Goal: Task Accomplishment & Management: Manage account settings

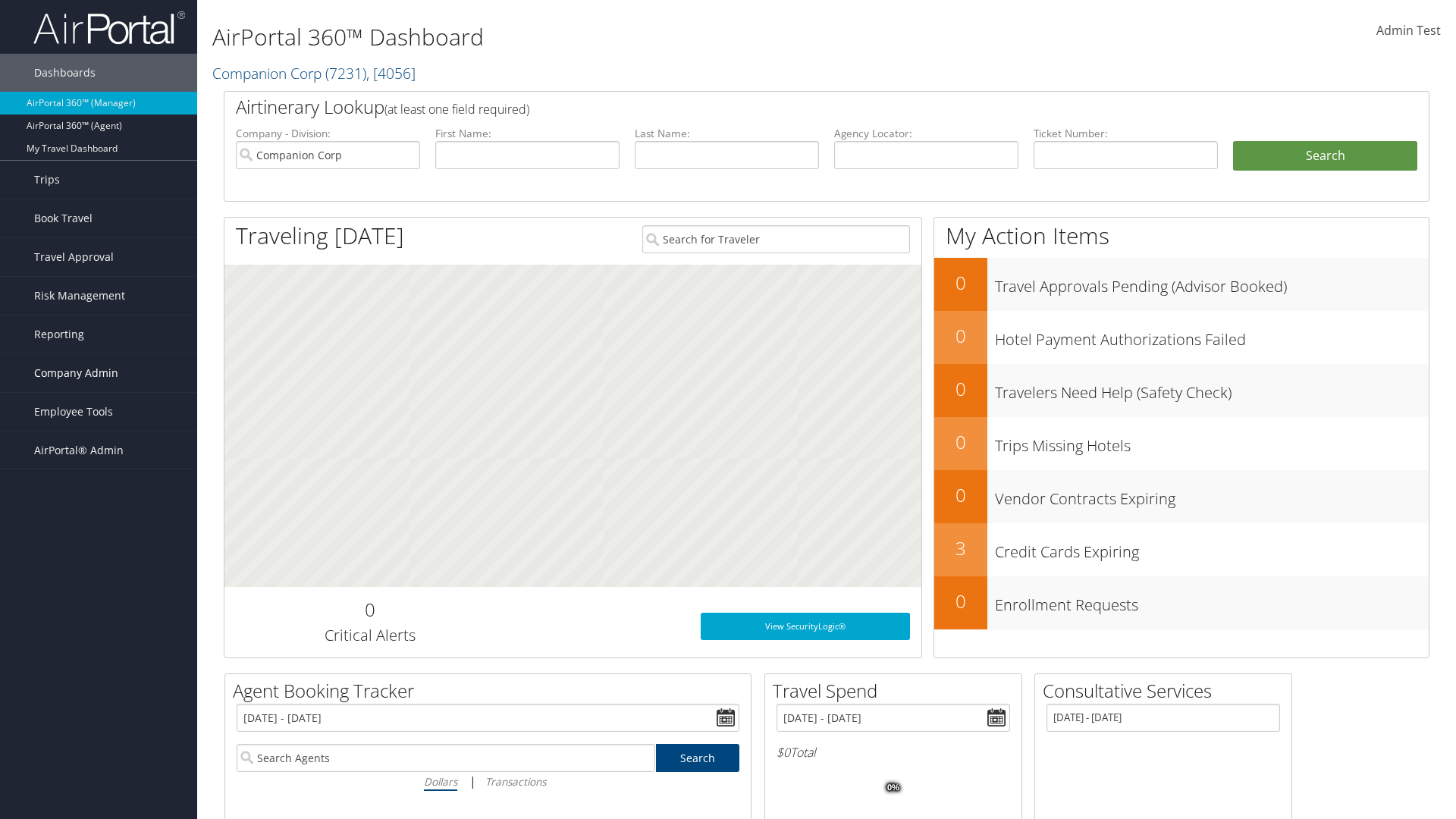
click at [99, 373] on span "Company Admin" at bounding box center [76, 373] width 84 height 38
click at [99, 744] on link "Consultative Services" at bounding box center [98, 744] width 197 height 23
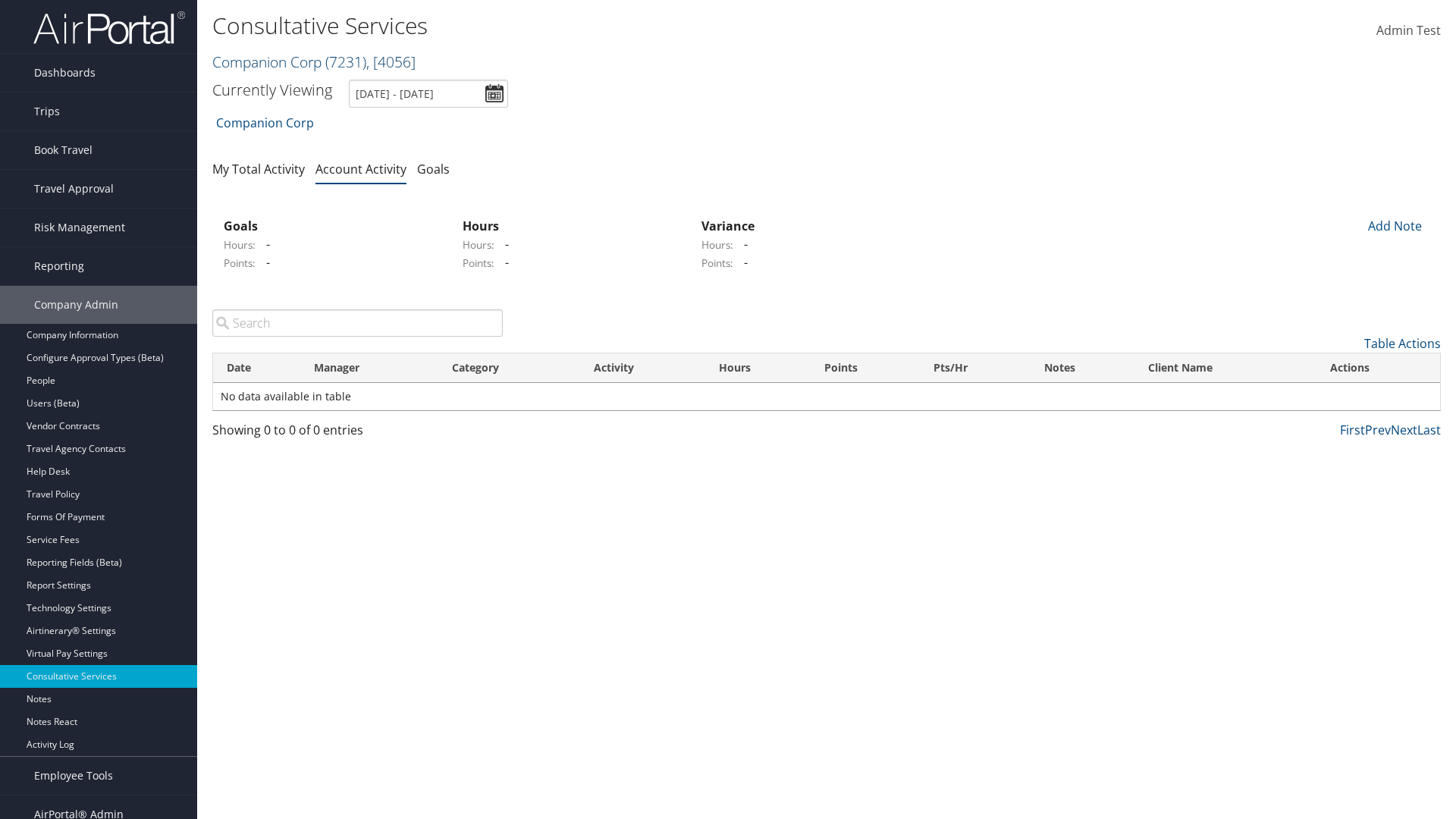
click at [267, 62] on link "Companion Corp ( 7231 ) , [ 4056 ]" at bounding box center [313, 62] width 203 height 20
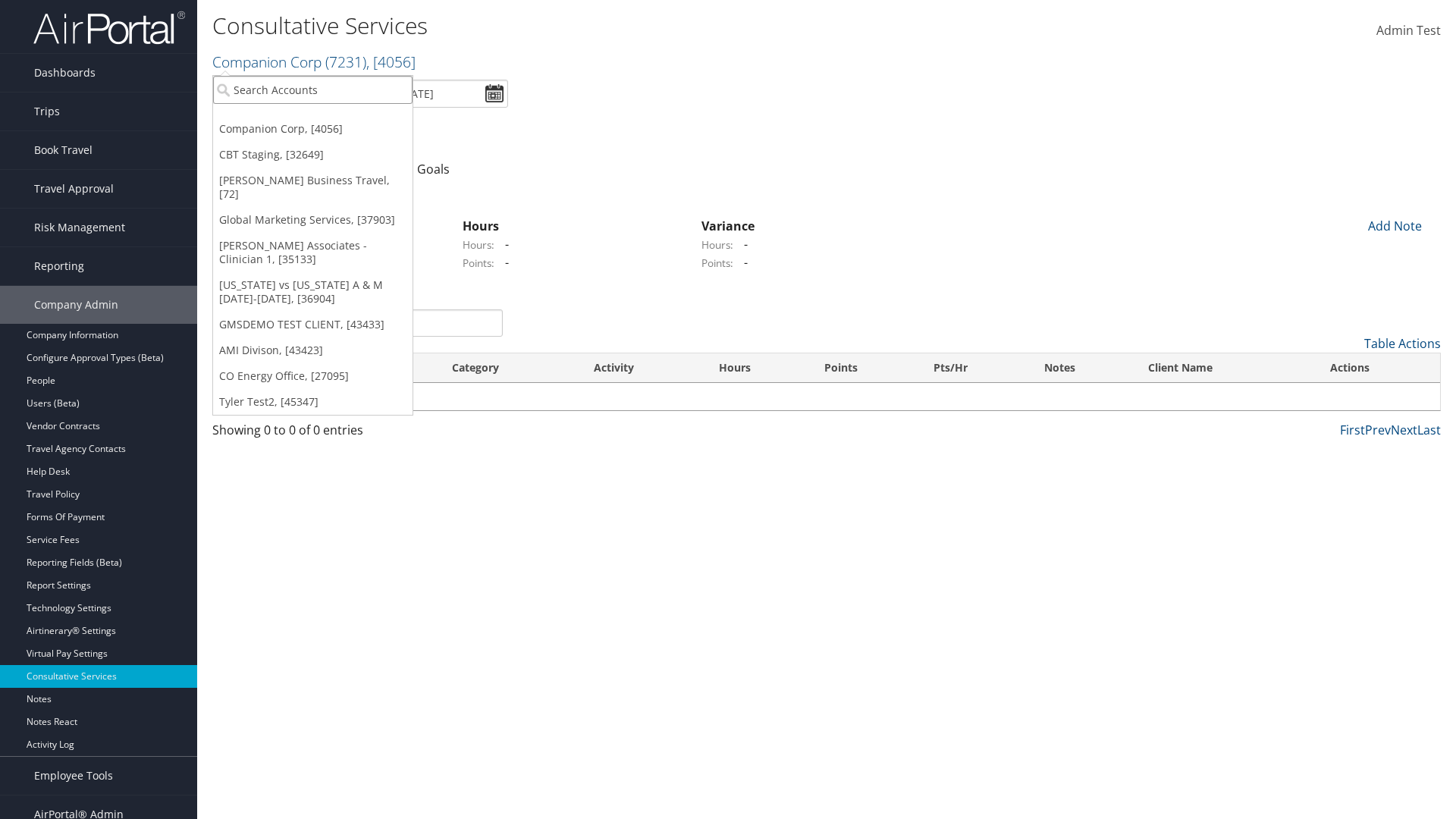
click at [313, 89] on input "search" at bounding box center [313, 90] width 199 height 28
type input "CBTSTG"
click at [313, 117] on div "CBT Staging (CBTSTG), [32649]" at bounding box center [313, 117] width 216 height 14
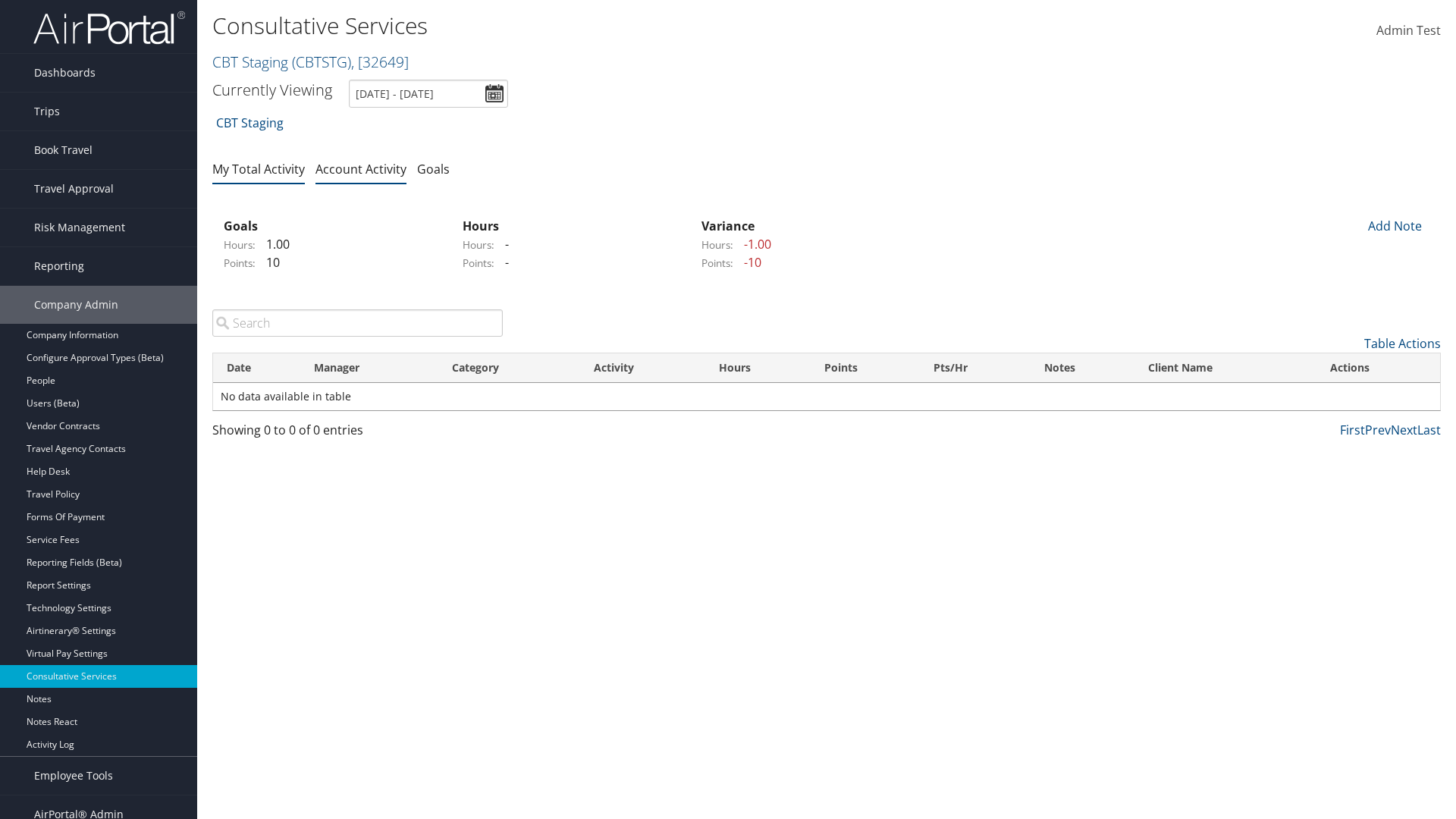
click at [258, 168] on link "My Total Activity" at bounding box center [258, 168] width 92 height 17
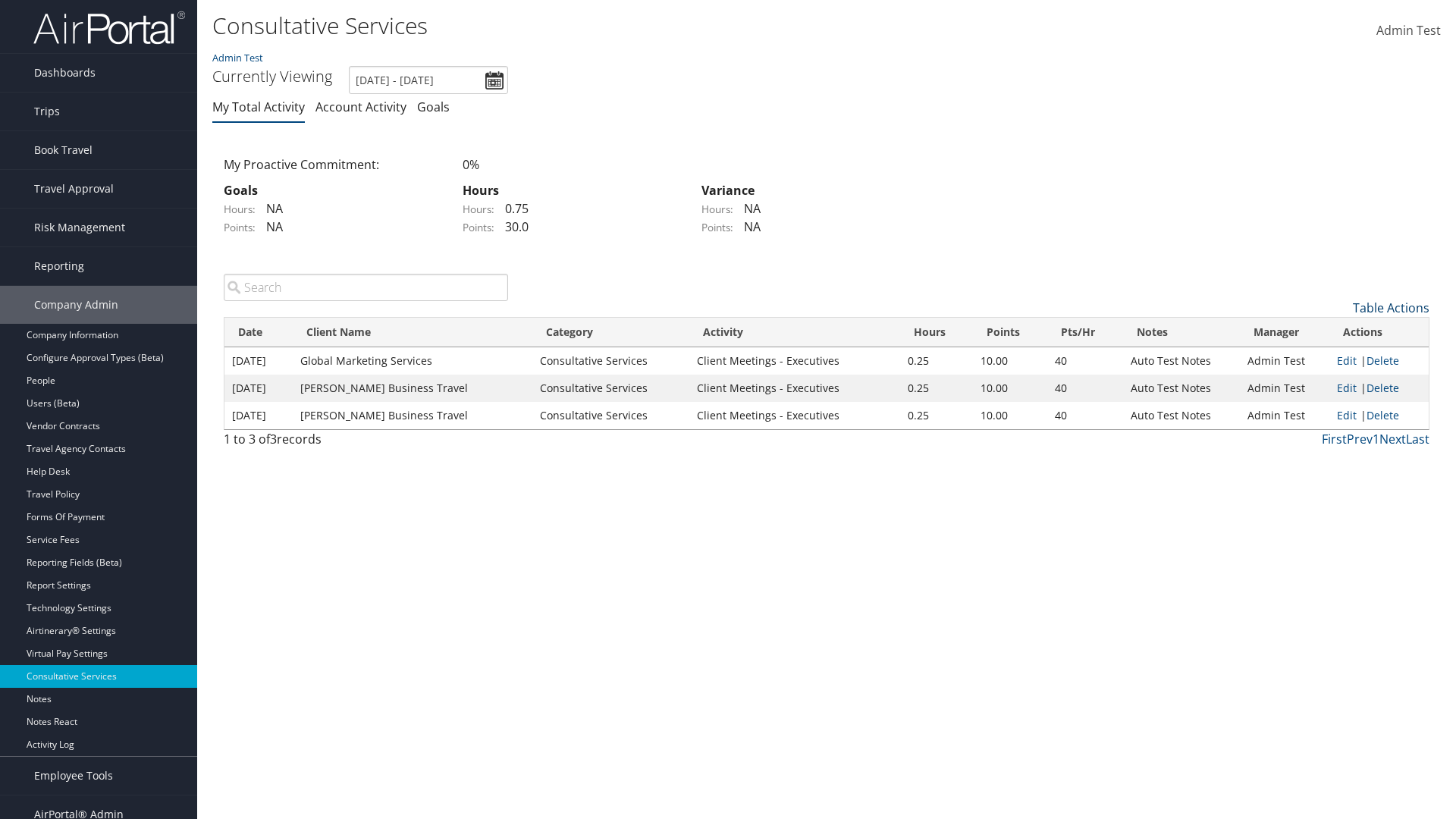
click at [1390, 307] on link "Table Actions" at bounding box center [1390, 308] width 77 height 17
click at [1328, 331] on link "New Record" at bounding box center [1329, 331] width 199 height 26
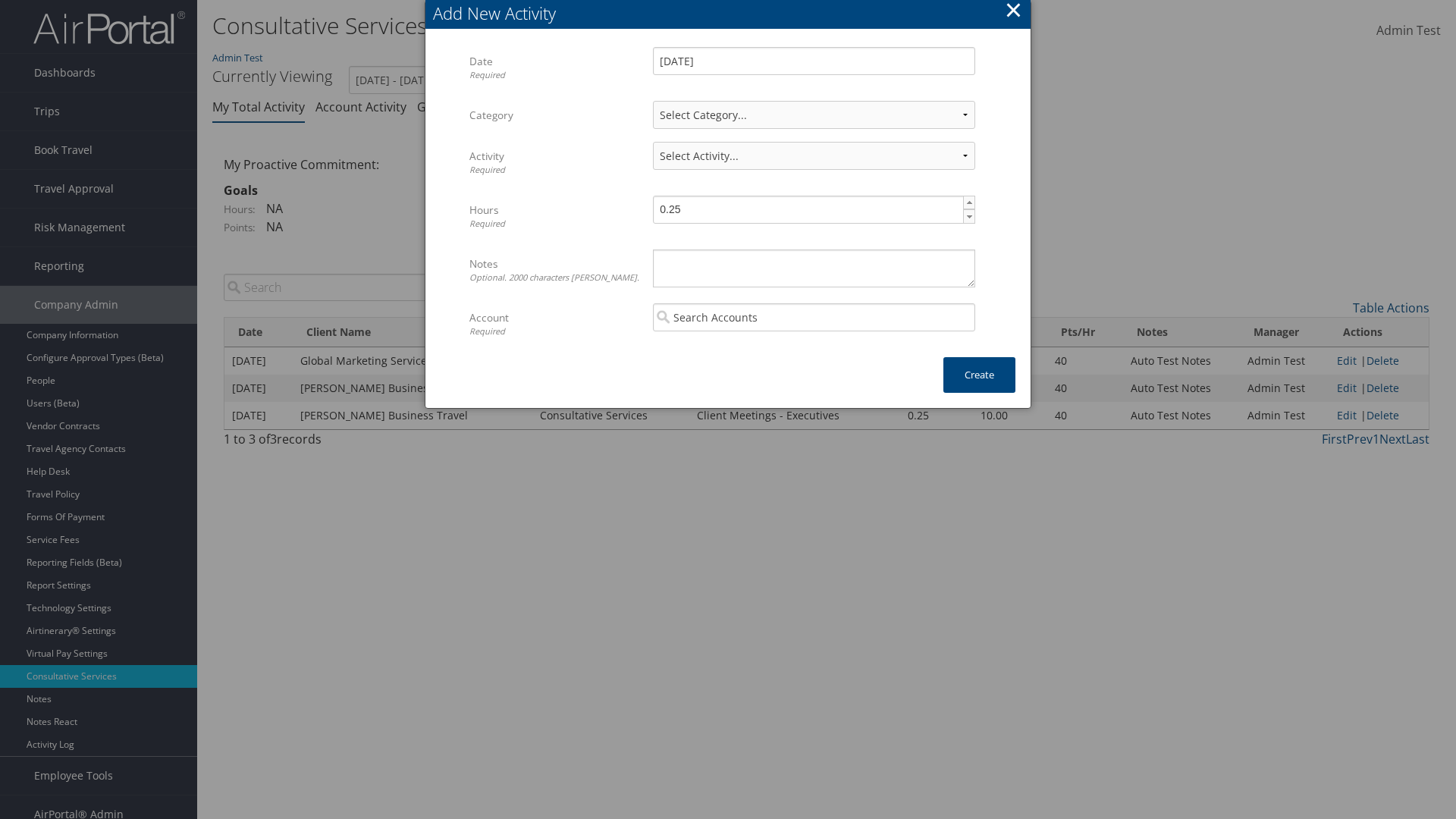
select select "1"
click at [814, 268] on textarea "Notes Optional. 2000 characters max." at bounding box center [814, 268] width 322 height 38
select select "227-1"
type textarea "Automation notes for activity"
click at [814, 317] on input "search" at bounding box center [814, 318] width 322 height 28
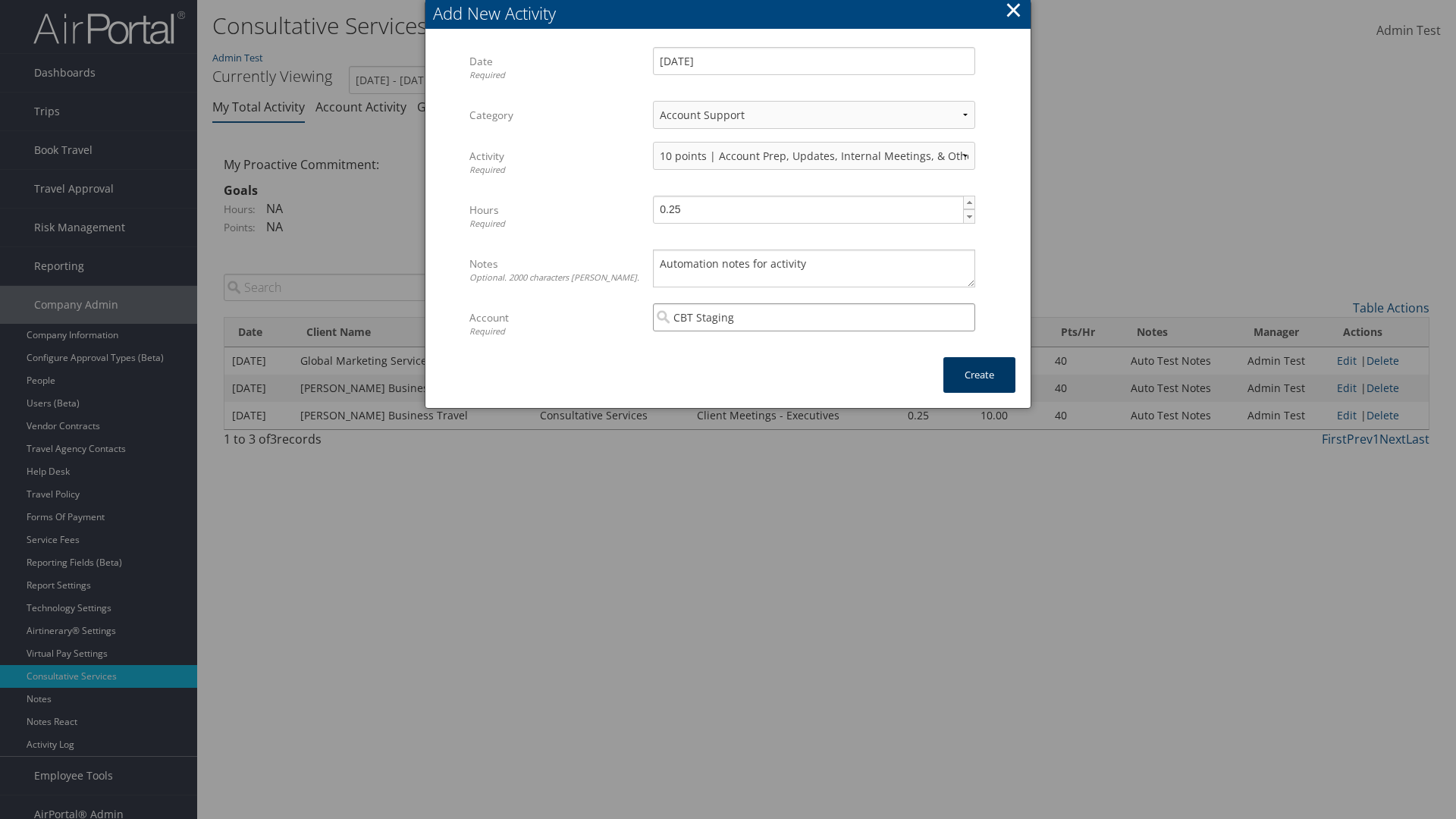
type input "CBT Staging"
click at [979, 375] on button "Create" at bounding box center [979, 375] width 72 height 36
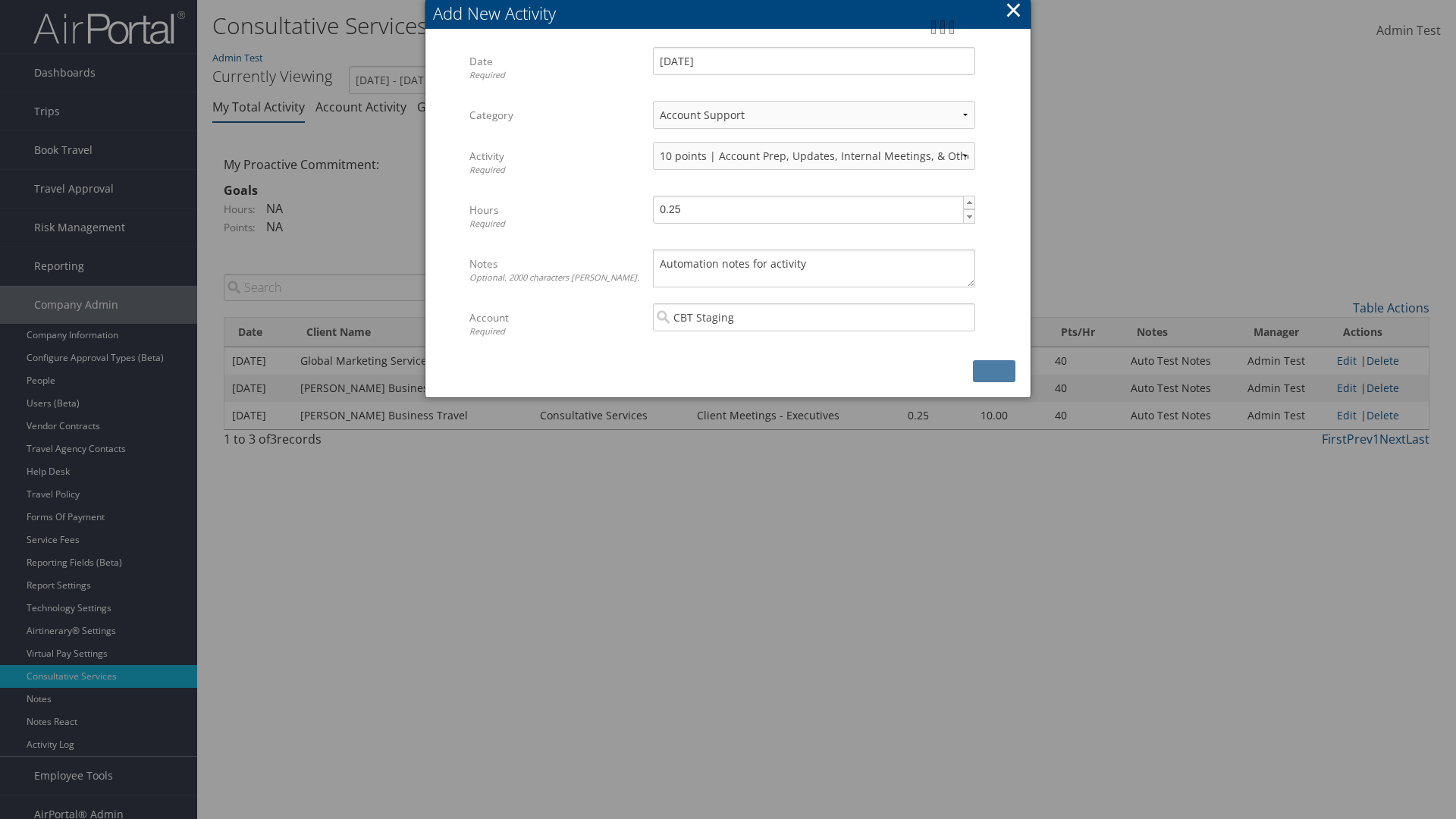
scroll to position [15, 0]
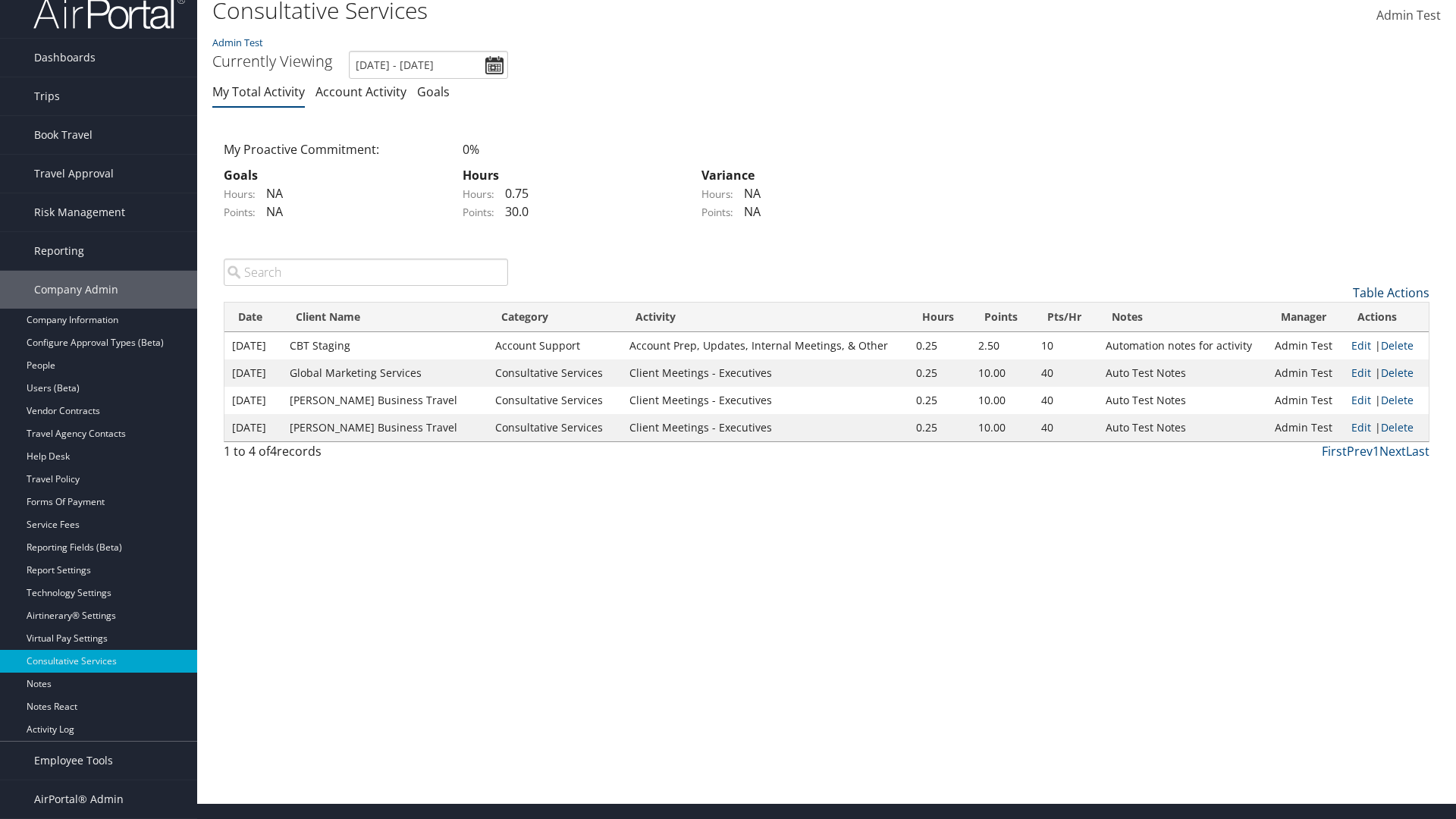
click at [1390, 301] on link "Table Actions" at bounding box center [1390, 292] width 77 height 17
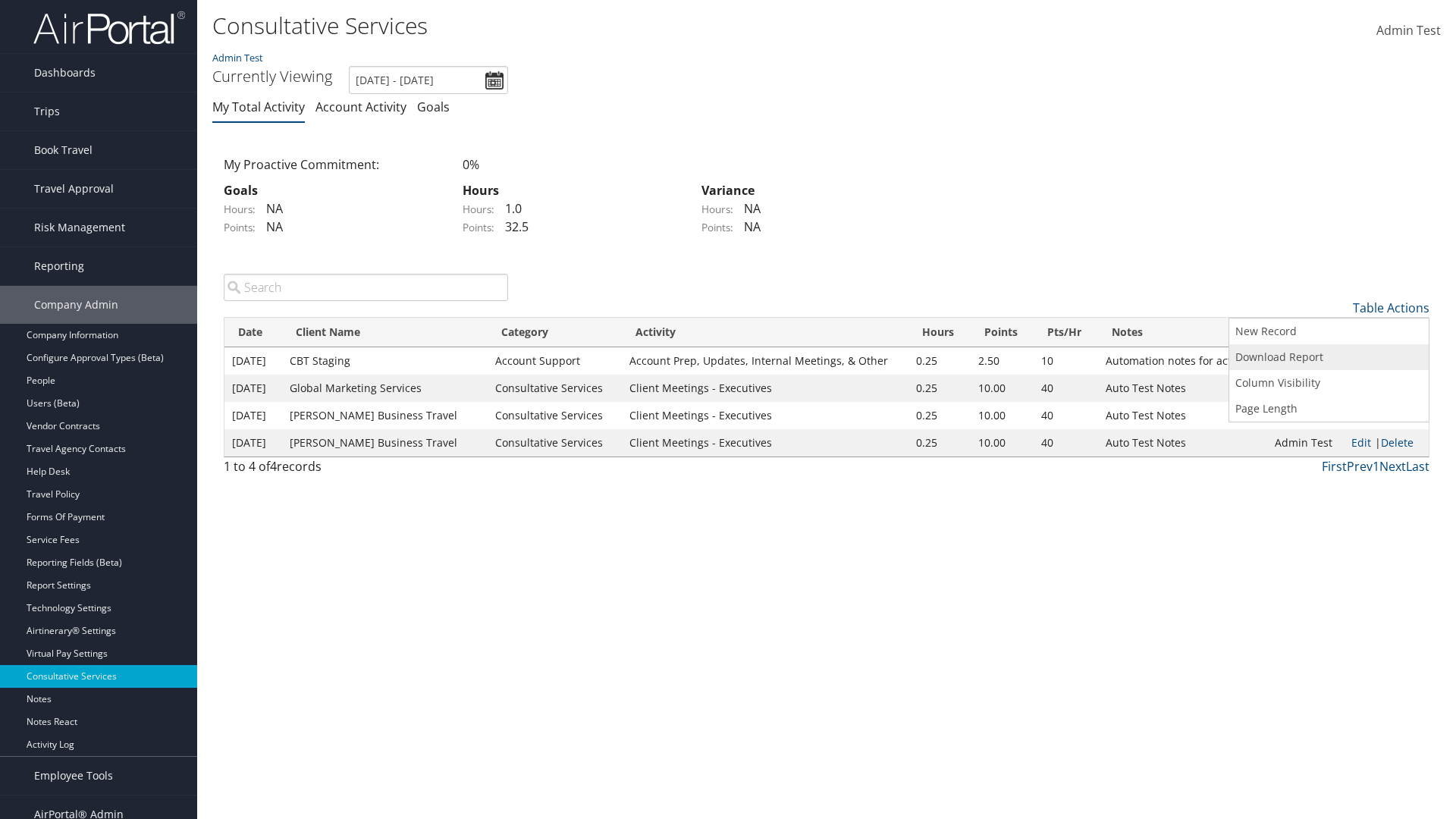
click at [1328, 356] on link "Download Report" at bounding box center [1329, 357] width 199 height 26
click at [1390, 307] on link "Table Actions" at bounding box center [1390, 308] width 77 height 17
click at [1328, 382] on link "Column Visibility" at bounding box center [1329, 383] width 199 height 26
click at [1328, 332] on link "Date" at bounding box center [1329, 333] width 199 height 26
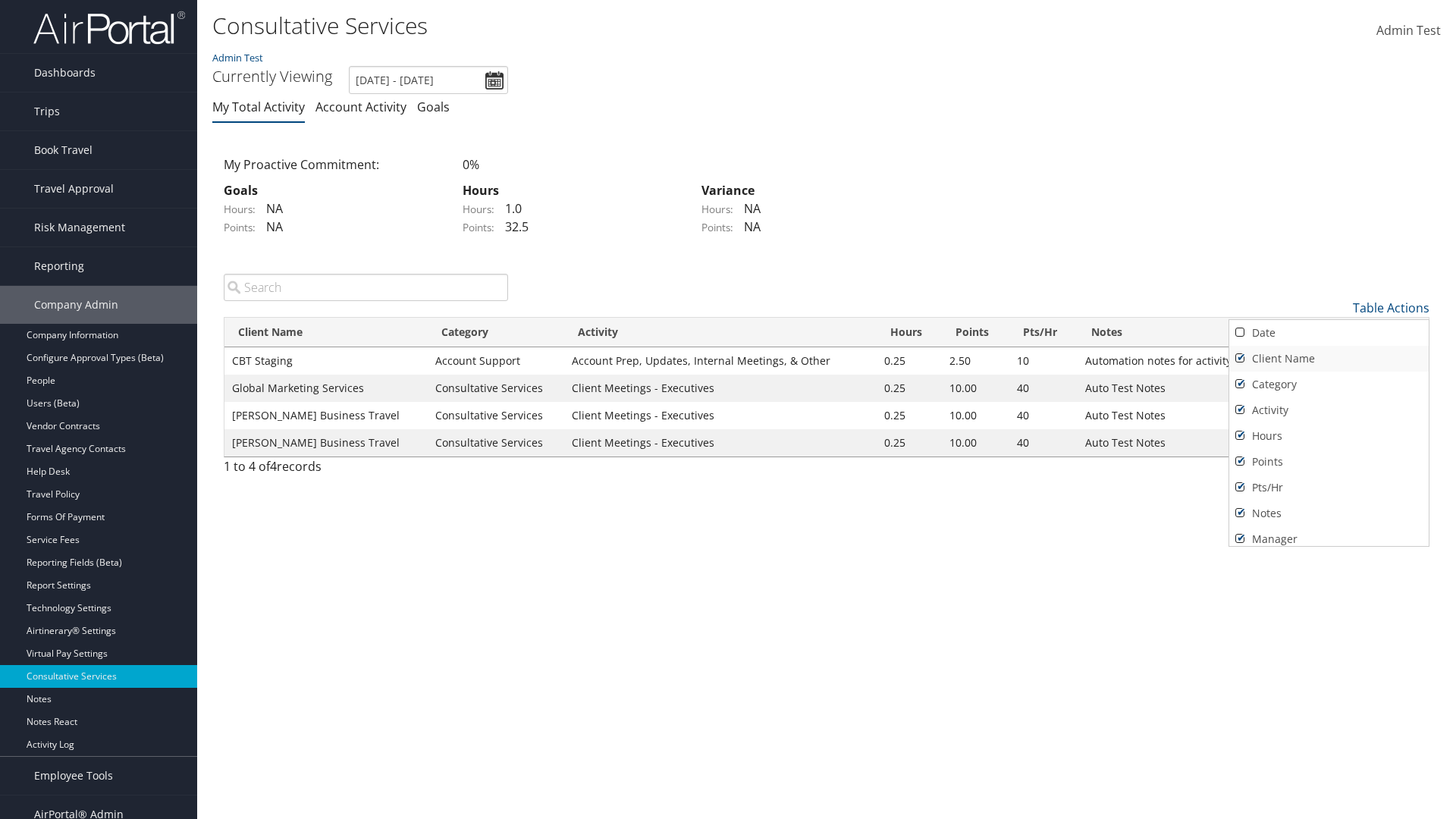
click at [1328, 358] on link "Client Name" at bounding box center [1329, 359] width 199 height 26
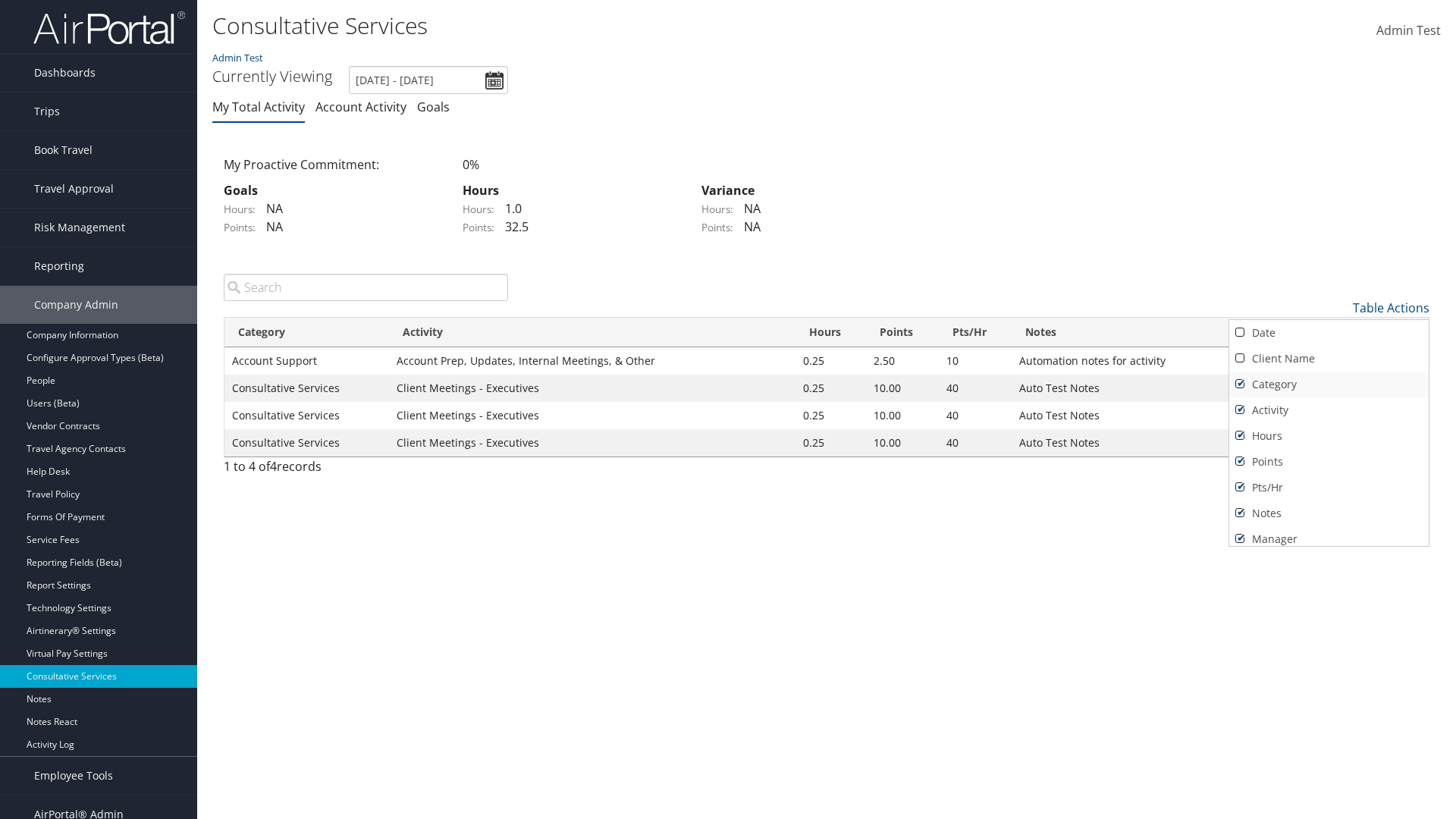
click at [1328, 384] on link "Category" at bounding box center [1329, 385] width 199 height 26
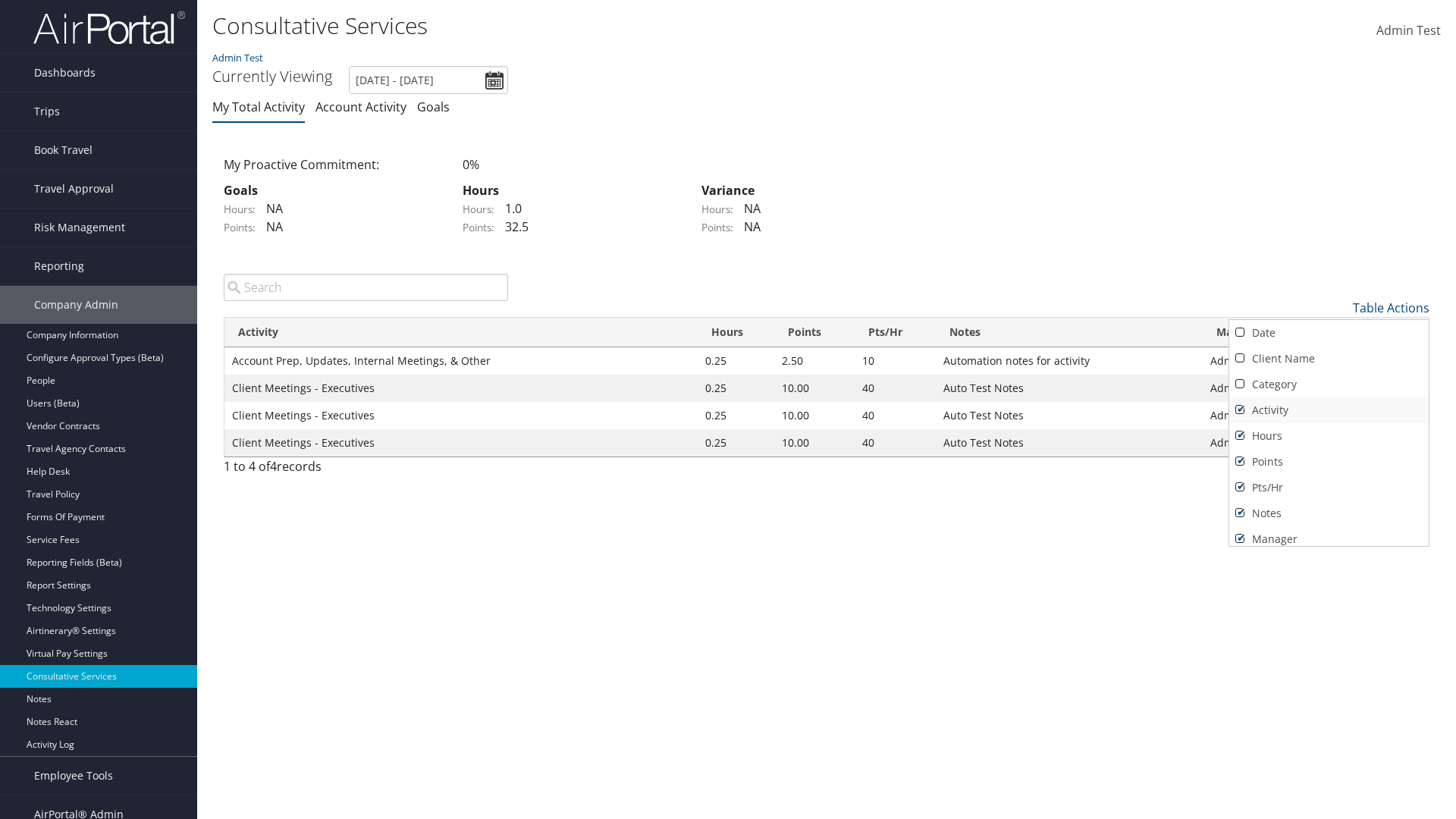
click at [1328, 410] on link "Activity" at bounding box center [1329, 411] width 199 height 26
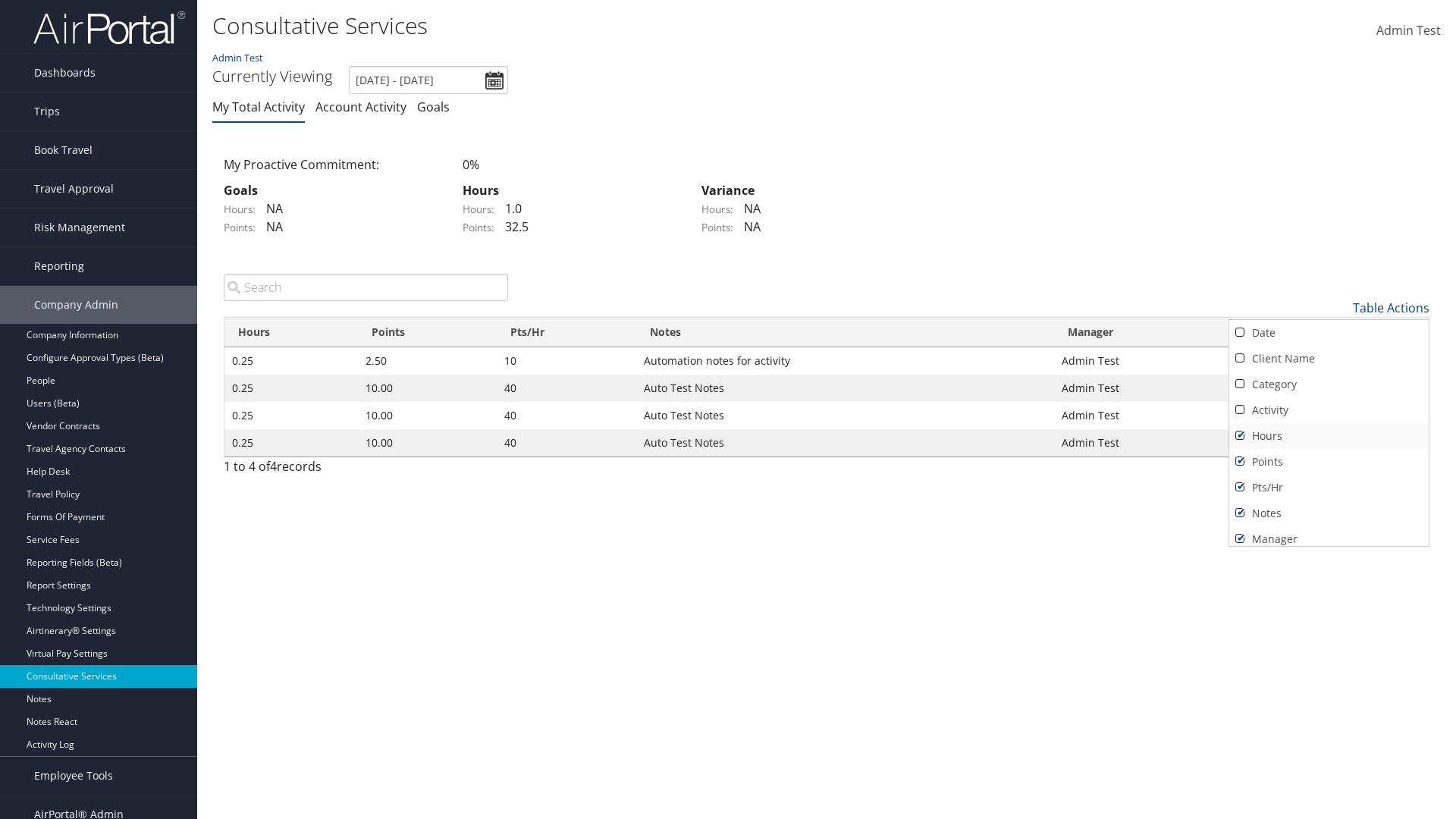
click at [1328, 435] on link "Hours" at bounding box center [1329, 436] width 199 height 26
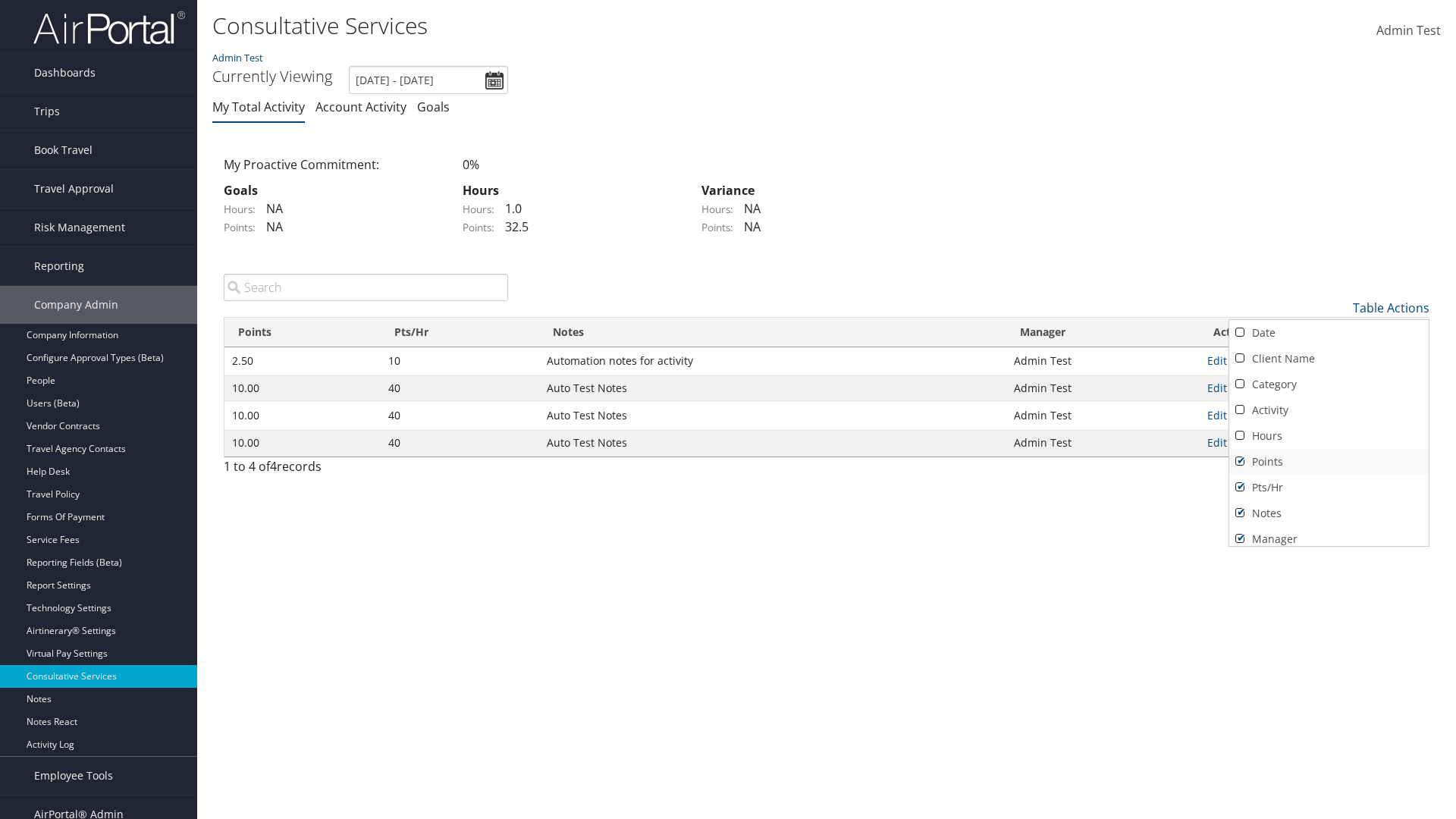
click at [1328, 461] on link "Points" at bounding box center [1329, 462] width 199 height 26
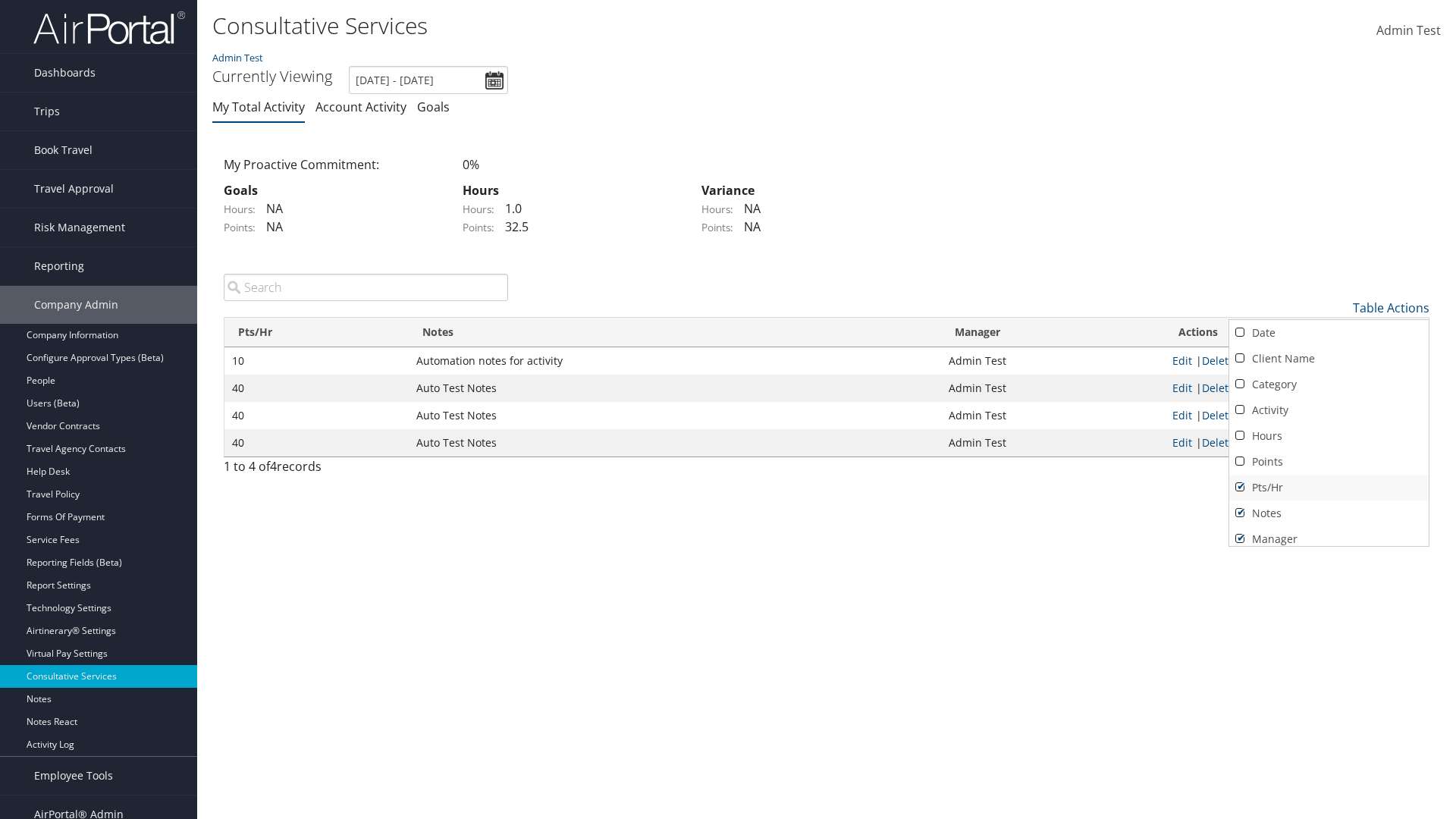
click at [1328, 487] on link "Pts/Hr" at bounding box center [1329, 488] width 199 height 26
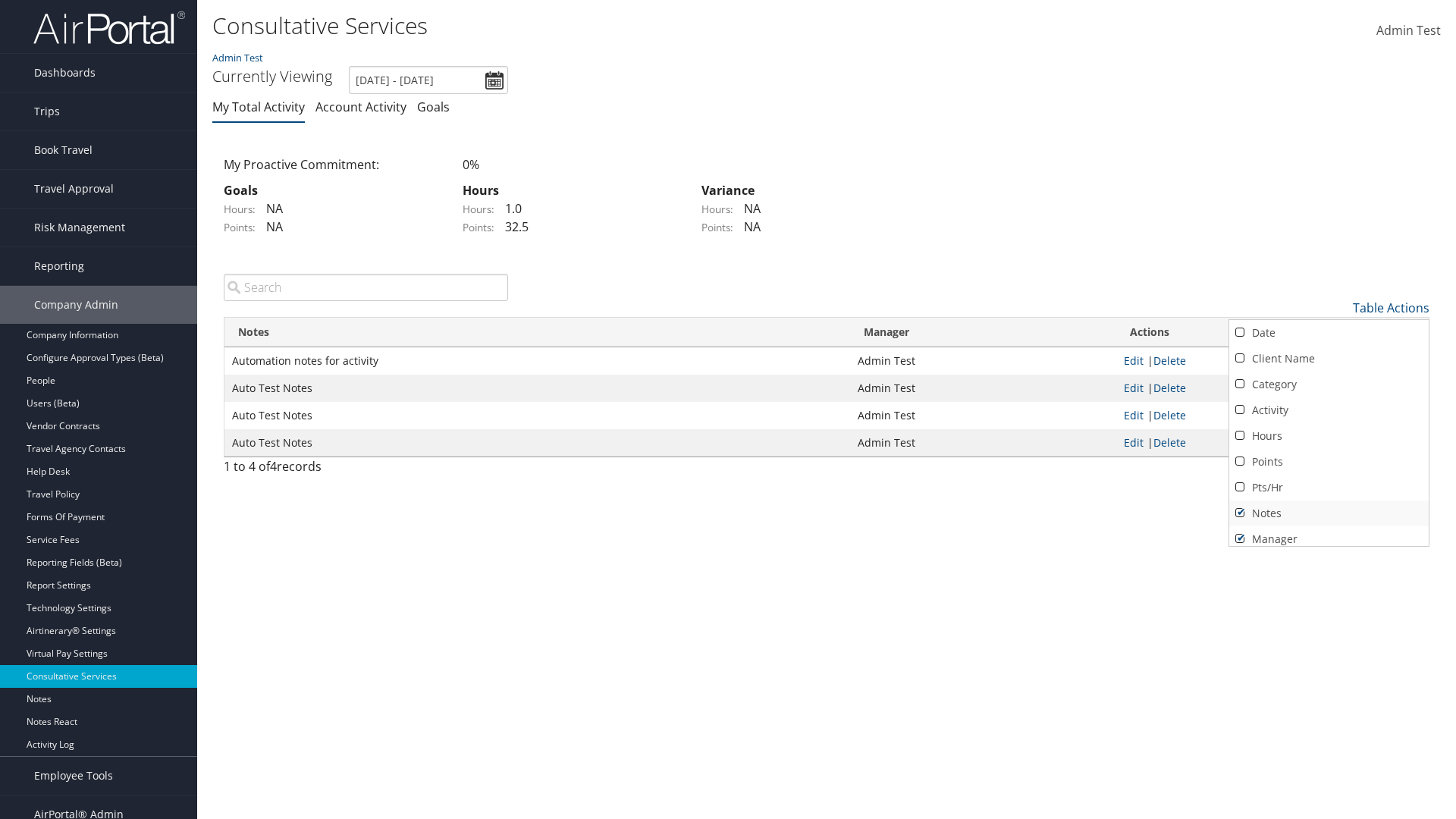
click at [1328, 513] on link "Notes" at bounding box center [1329, 514] width 199 height 26
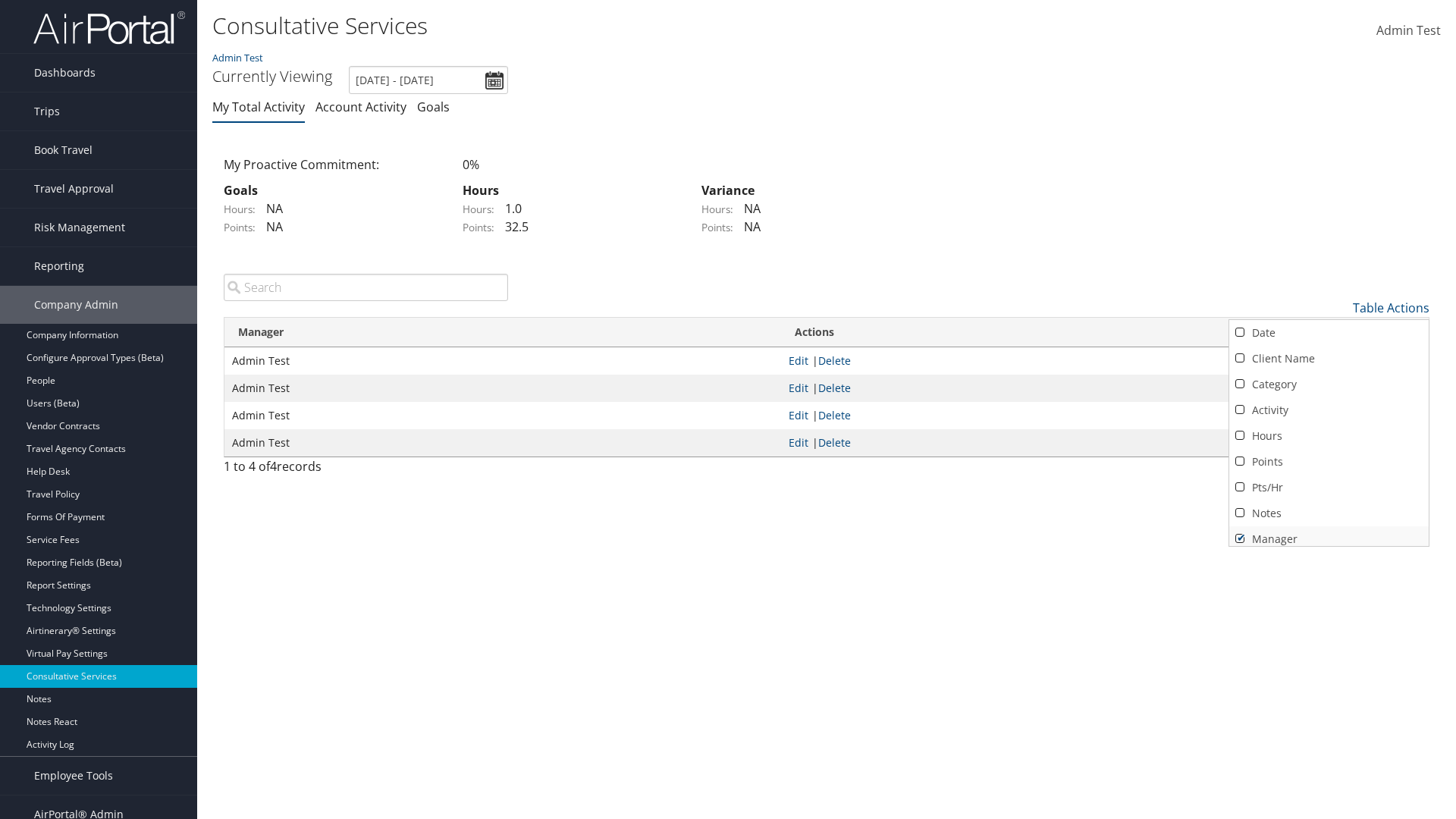
scroll to position [6, 0]
click at [1328, 532] on link "Manager" at bounding box center [1329, 533] width 199 height 26
click at [728, 410] on div at bounding box center [728, 409] width 1456 height 819
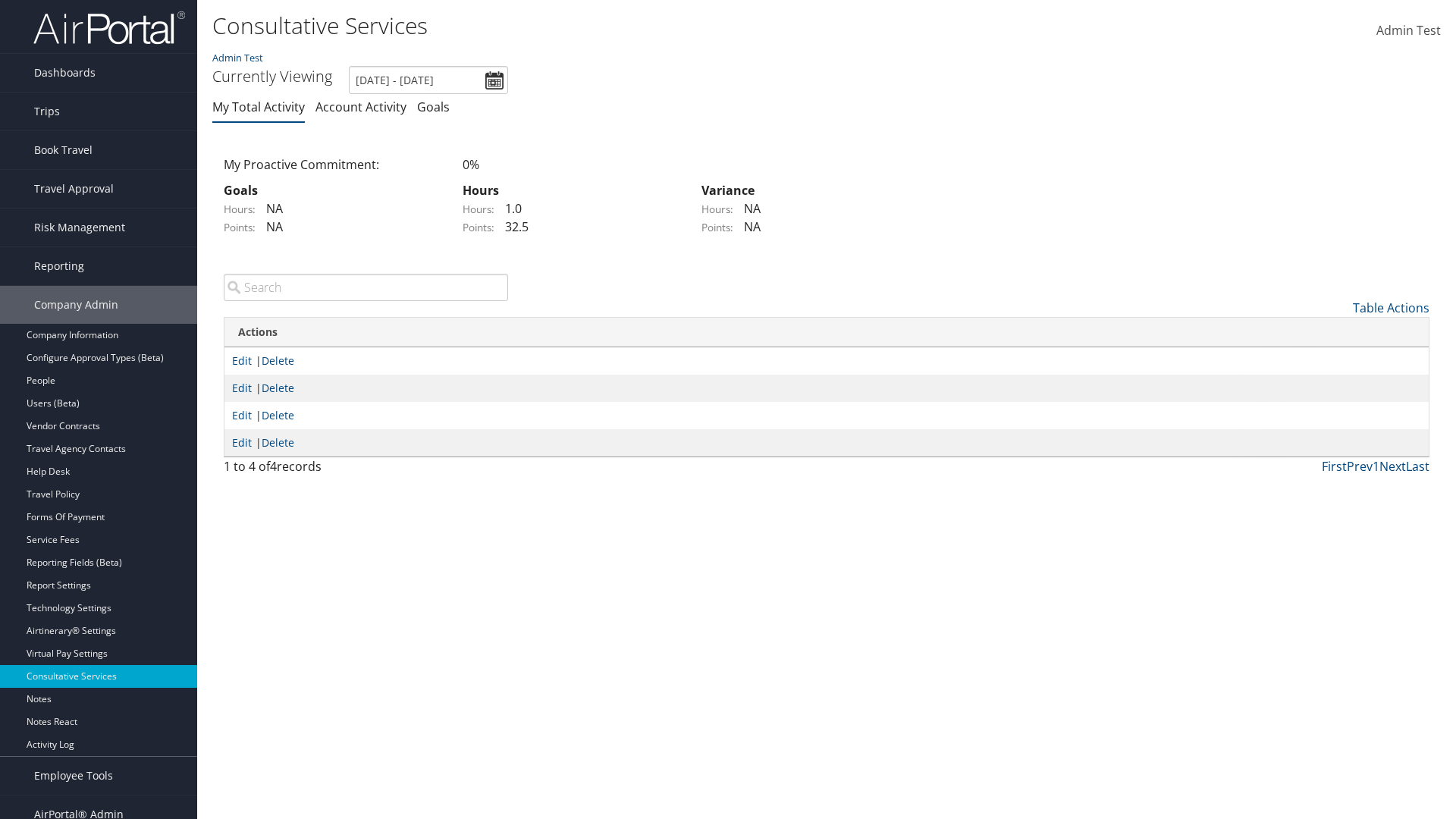
scroll to position [18, 0]
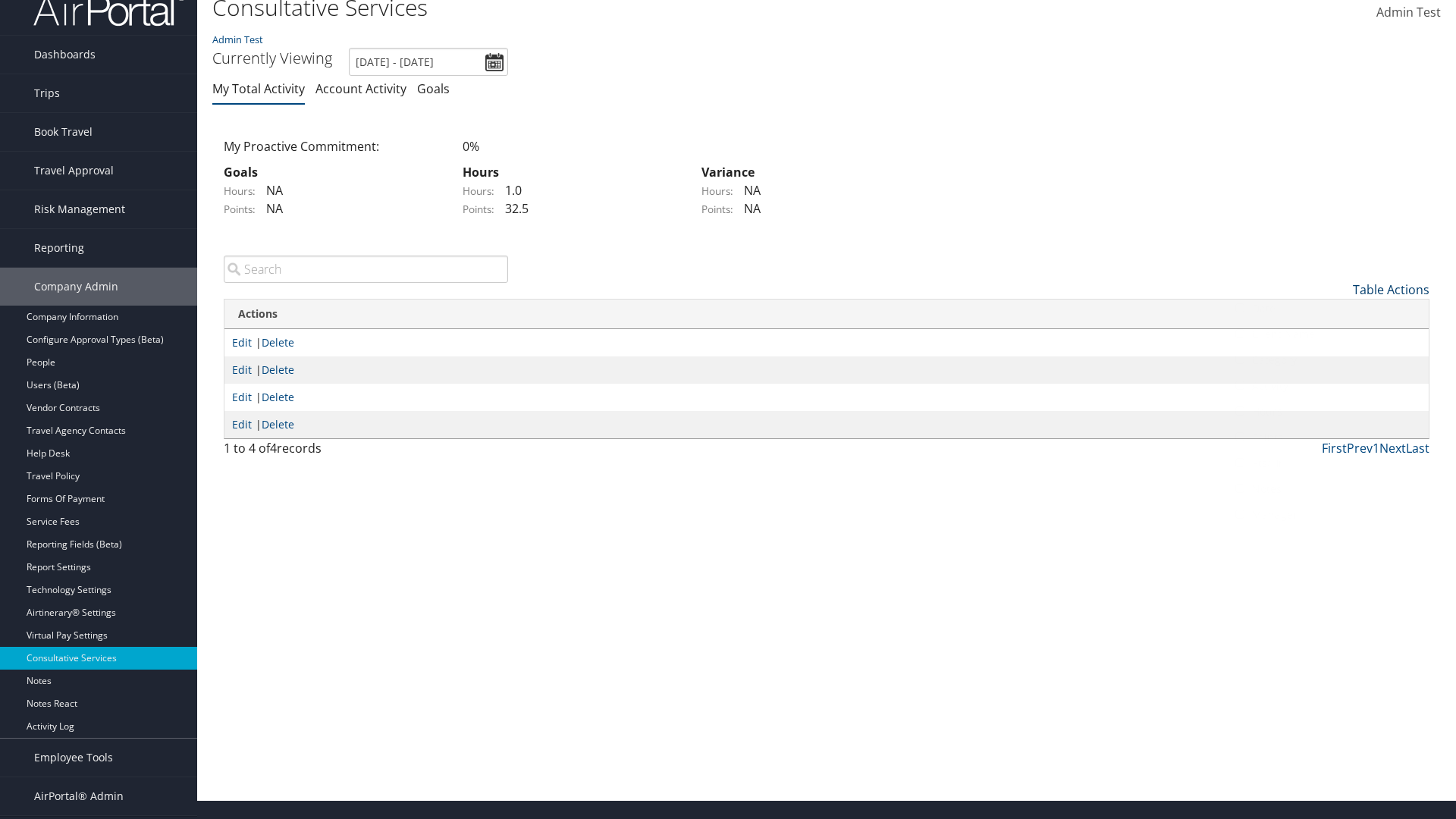
click at [1390, 289] on link "Table Actions" at bounding box center [1390, 289] width 77 height 17
click at [1328, 314] on link "Date" at bounding box center [1329, 315] width 199 height 26
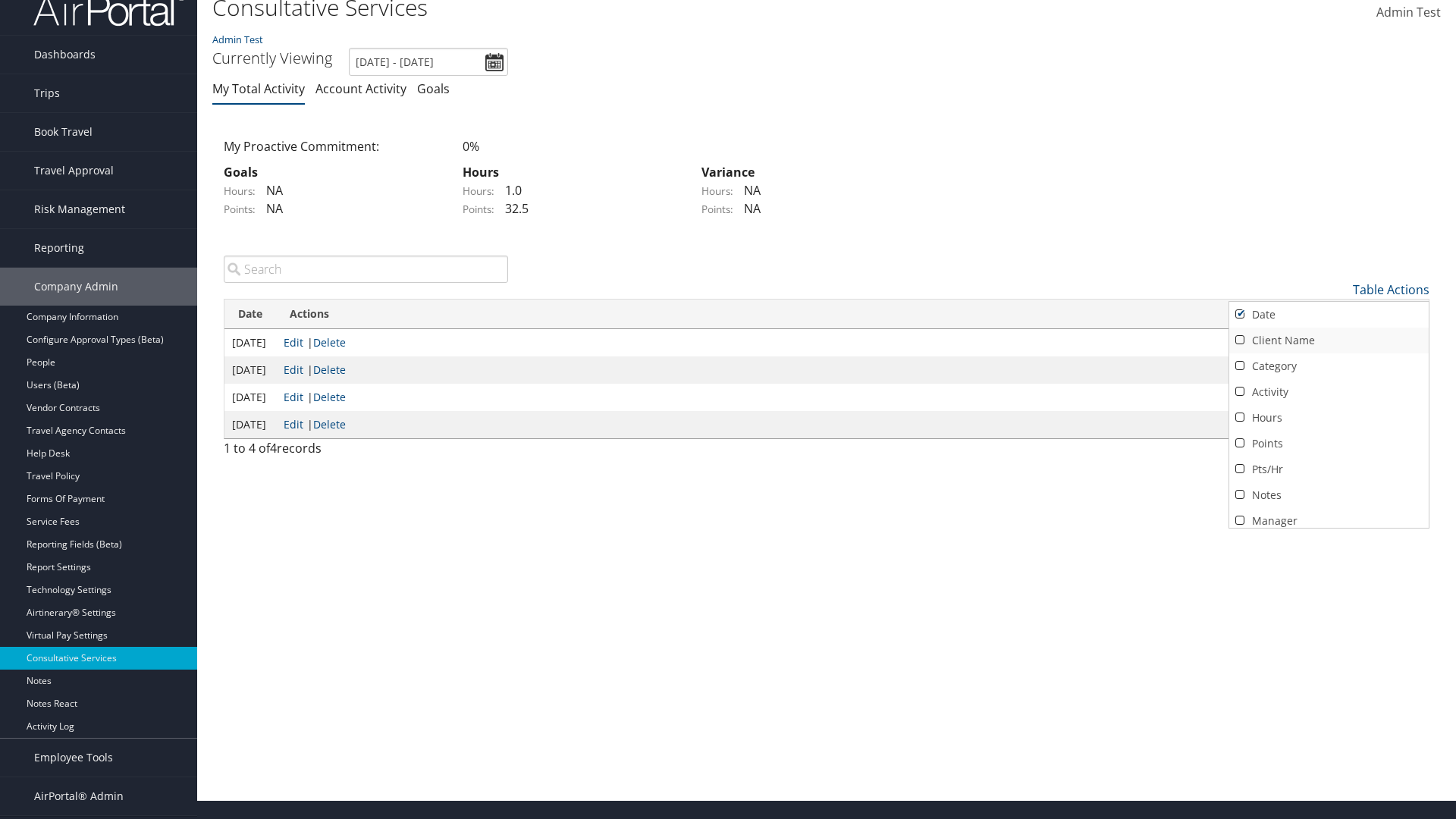
click at [1328, 339] on link "Client Name" at bounding box center [1329, 340] width 199 height 26
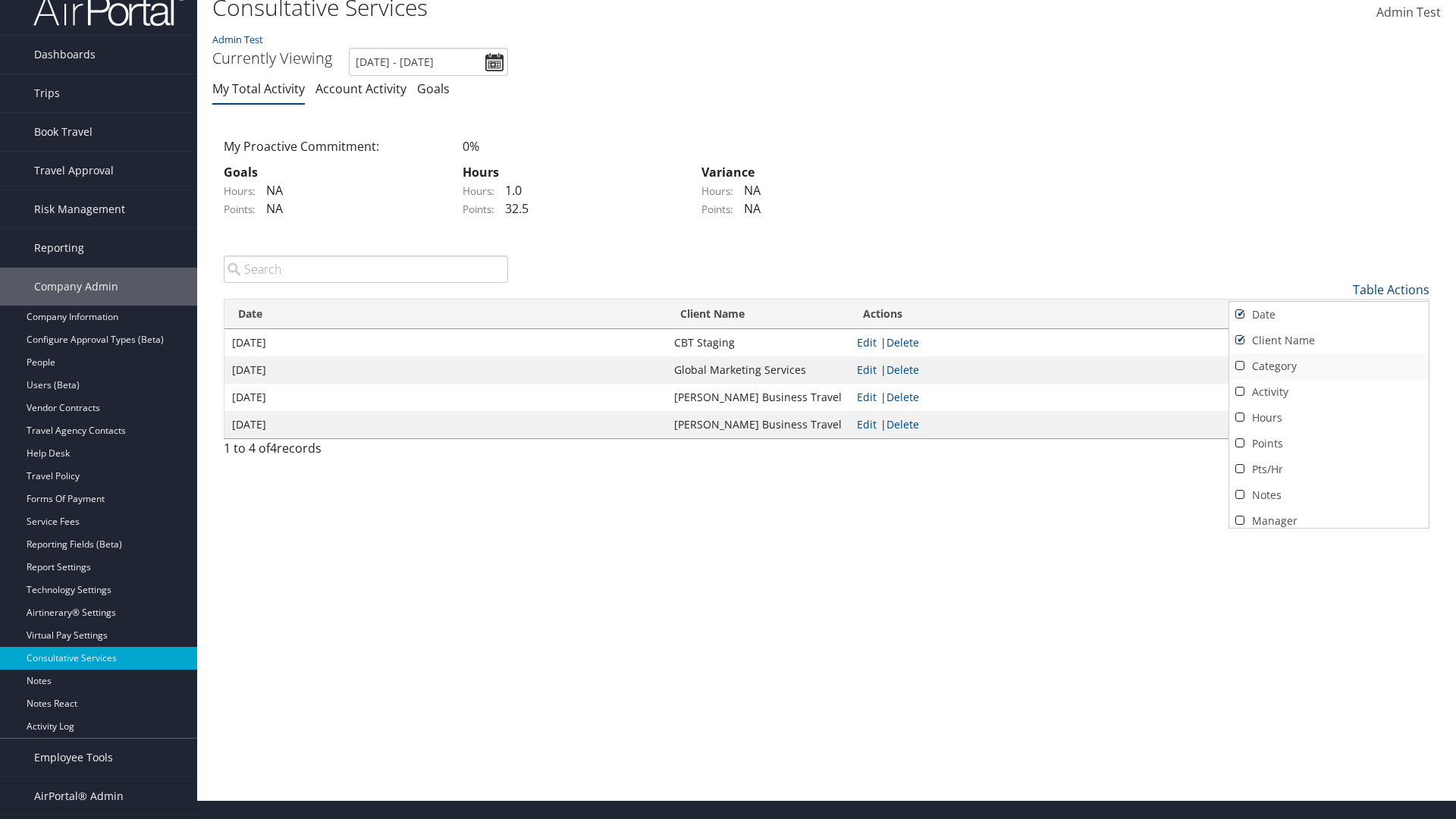
click at [1328, 365] on link "Category" at bounding box center [1329, 366] width 199 height 26
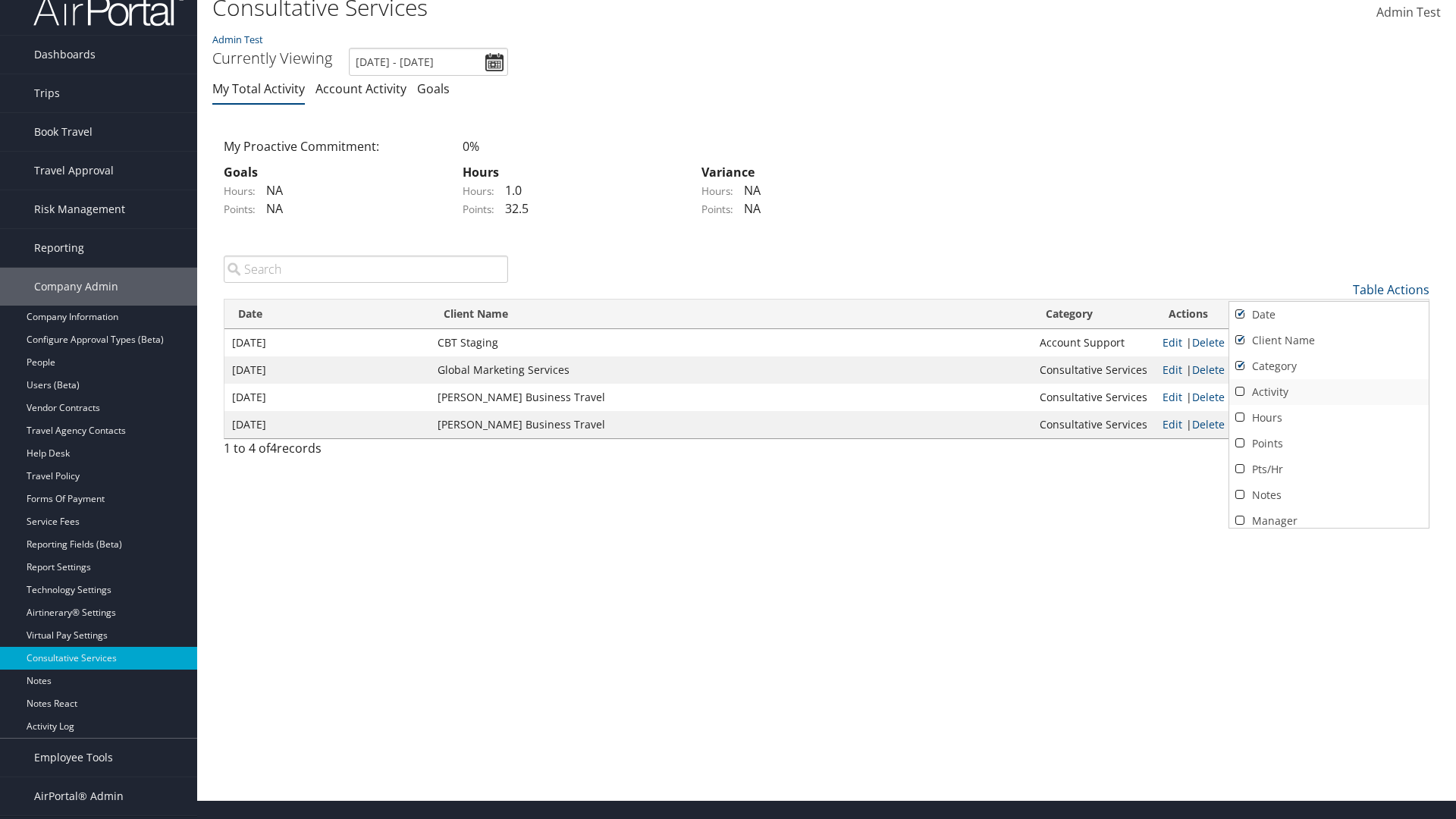
click at [1328, 391] on link "Activity" at bounding box center [1329, 392] width 199 height 26
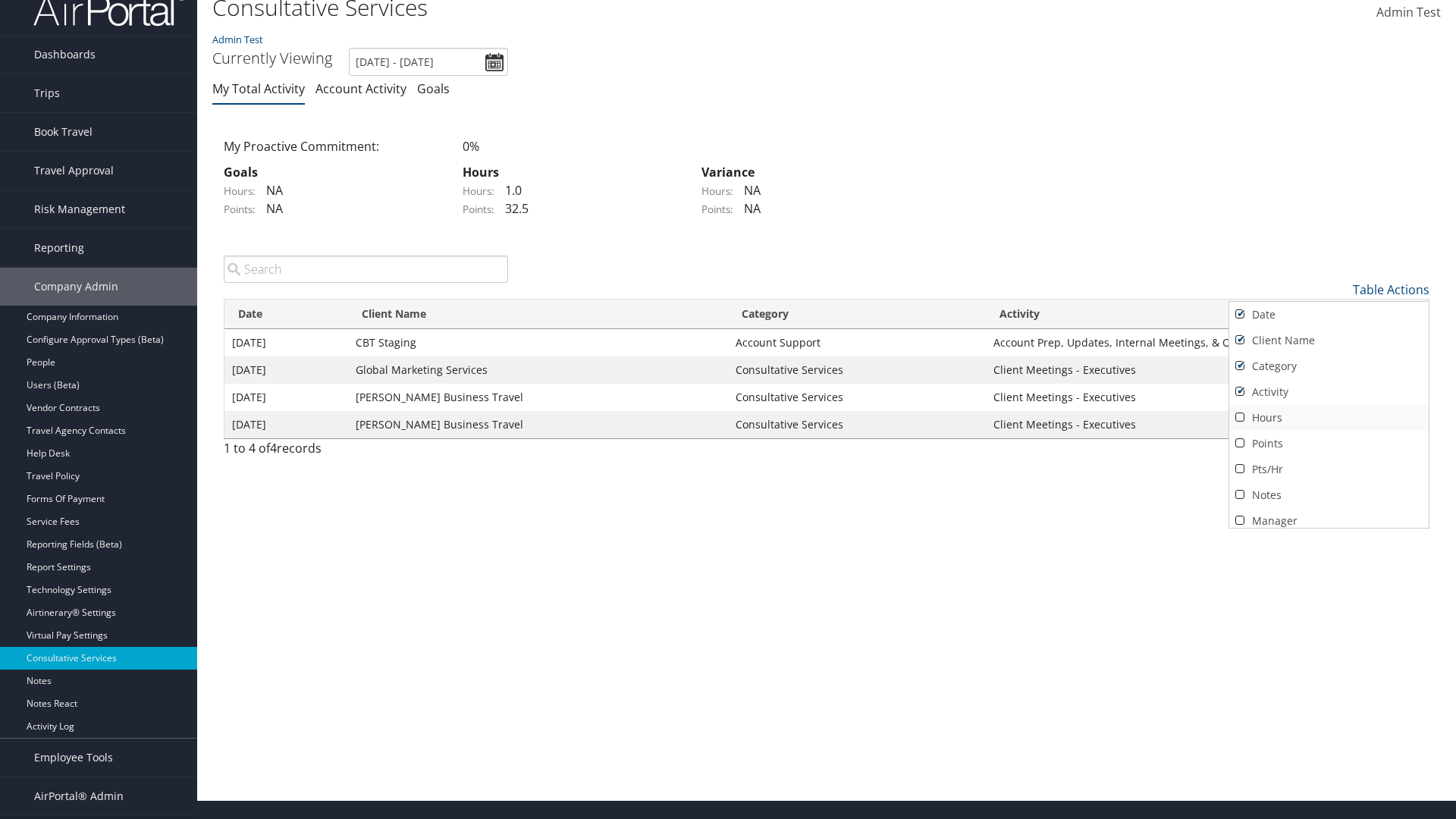
click at [1328, 417] on link "Hours" at bounding box center [1329, 418] width 199 height 26
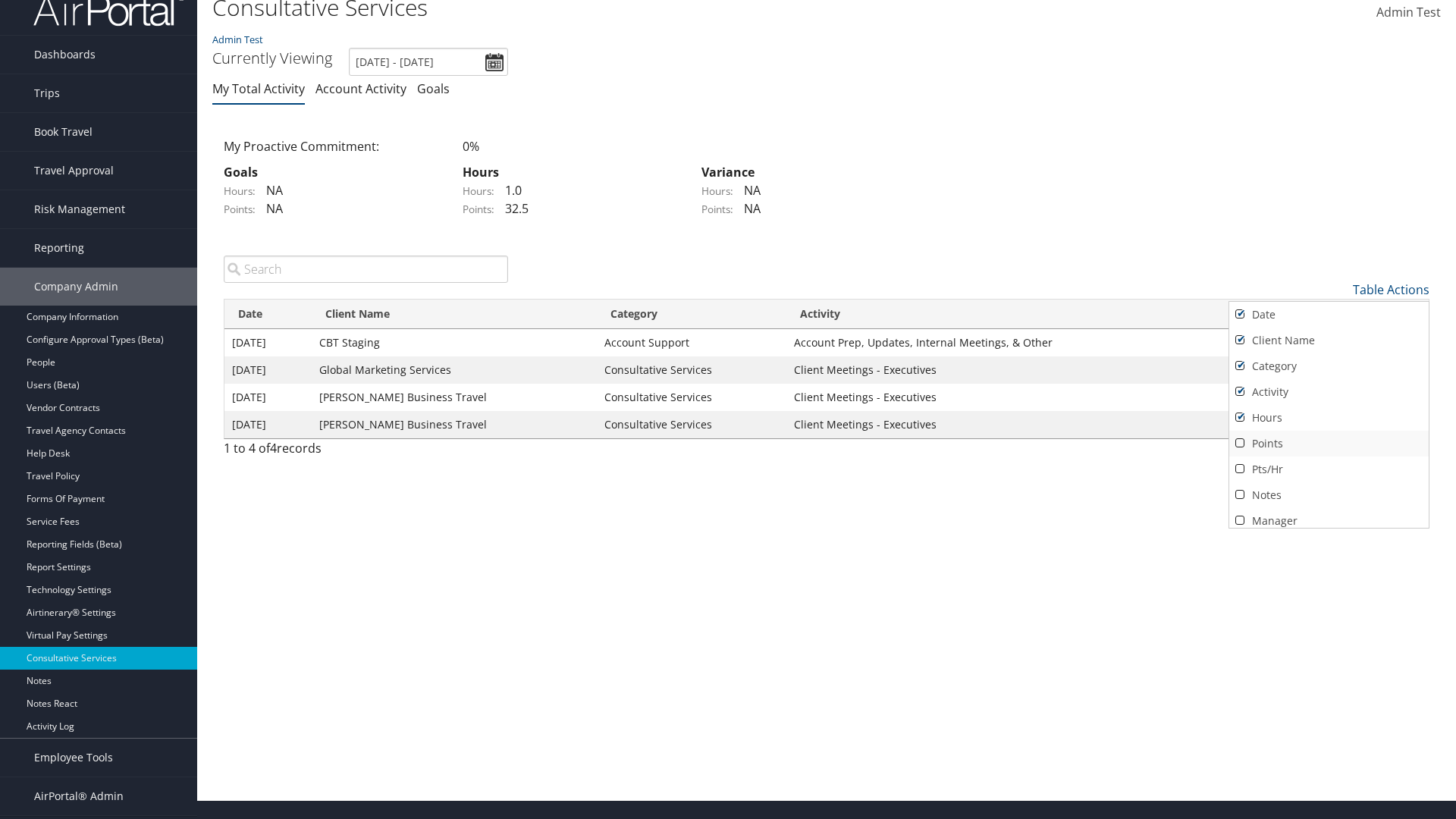
click at [1328, 443] on link "Points" at bounding box center [1329, 444] width 199 height 26
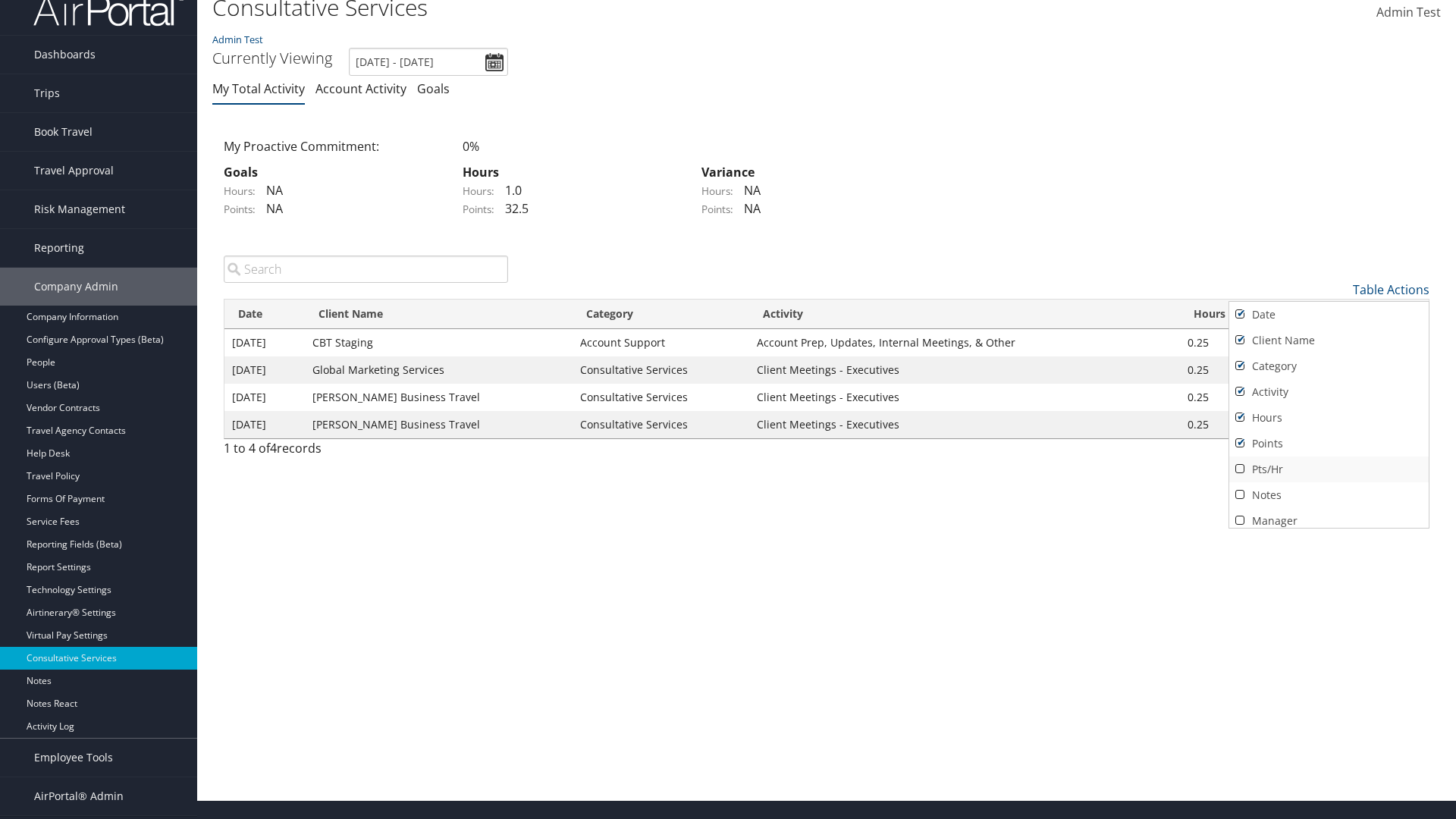
click at [1328, 469] on link "Pts/Hr" at bounding box center [1329, 470] width 199 height 26
click at [1328, 494] on link "Notes" at bounding box center [1329, 495] width 199 height 26
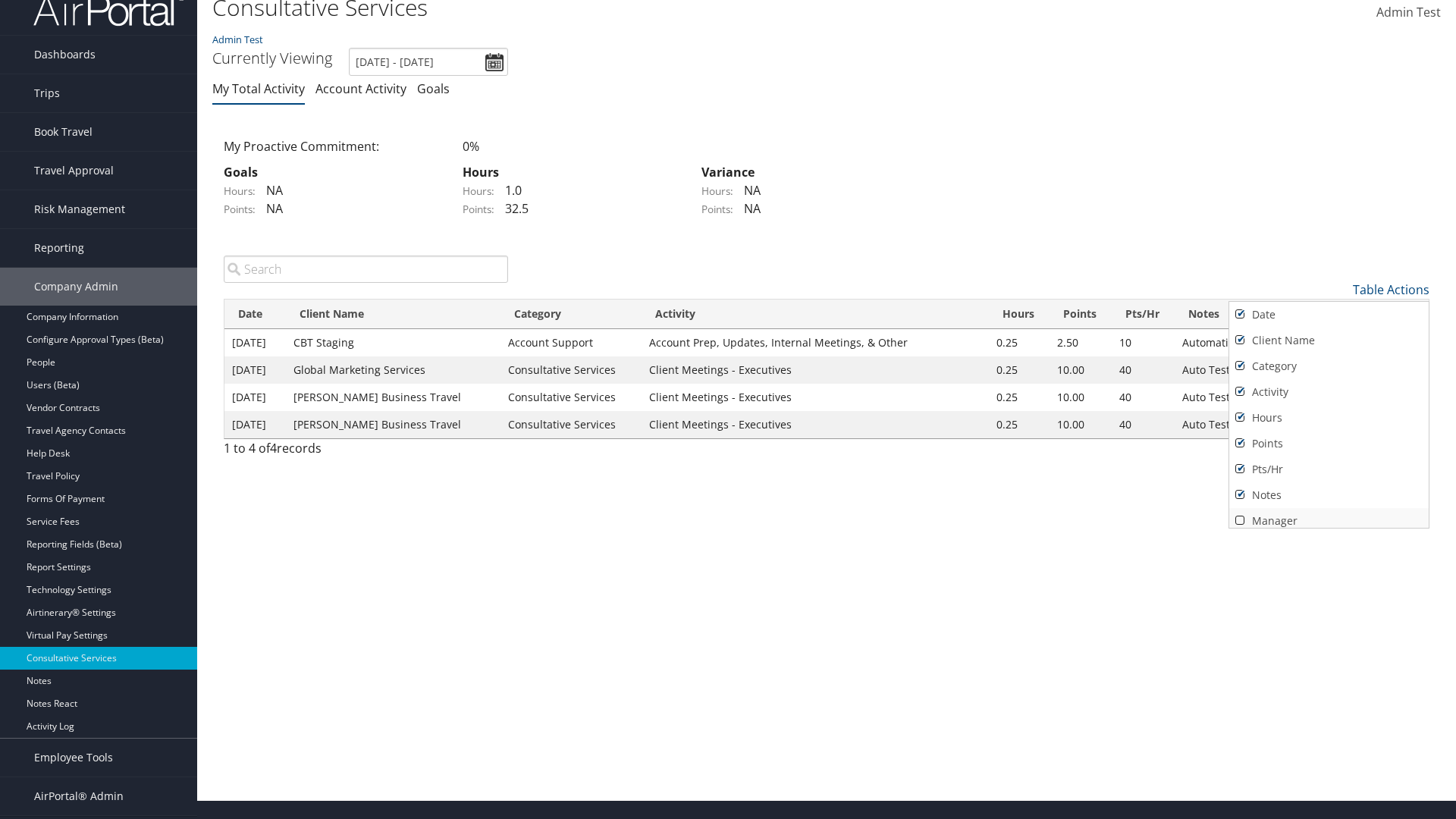
scroll to position [6, 0]
click at [1328, 514] on link "Manager" at bounding box center [1329, 515] width 199 height 26
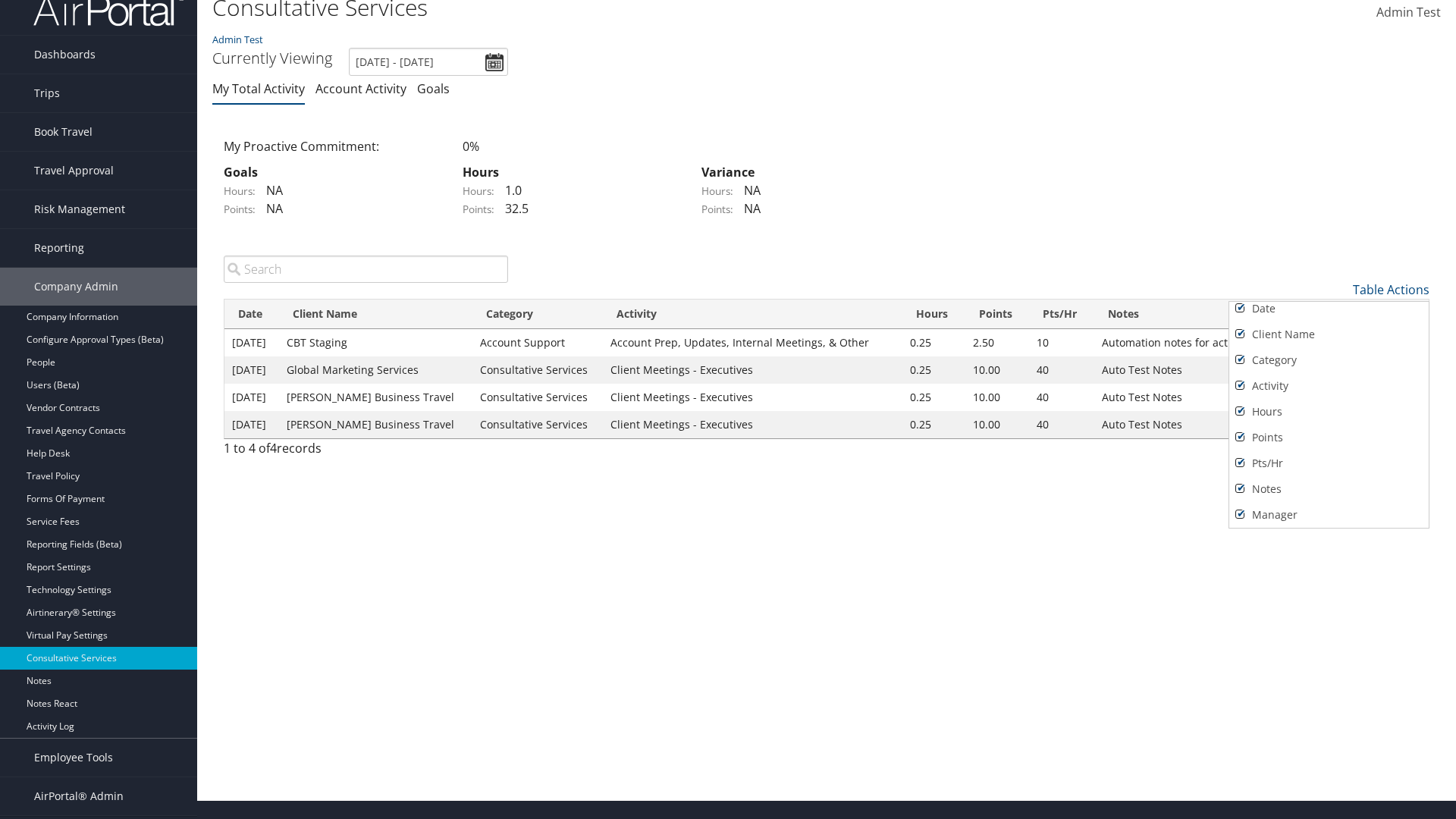
click at [728, 410] on div at bounding box center [728, 409] width 1456 height 819
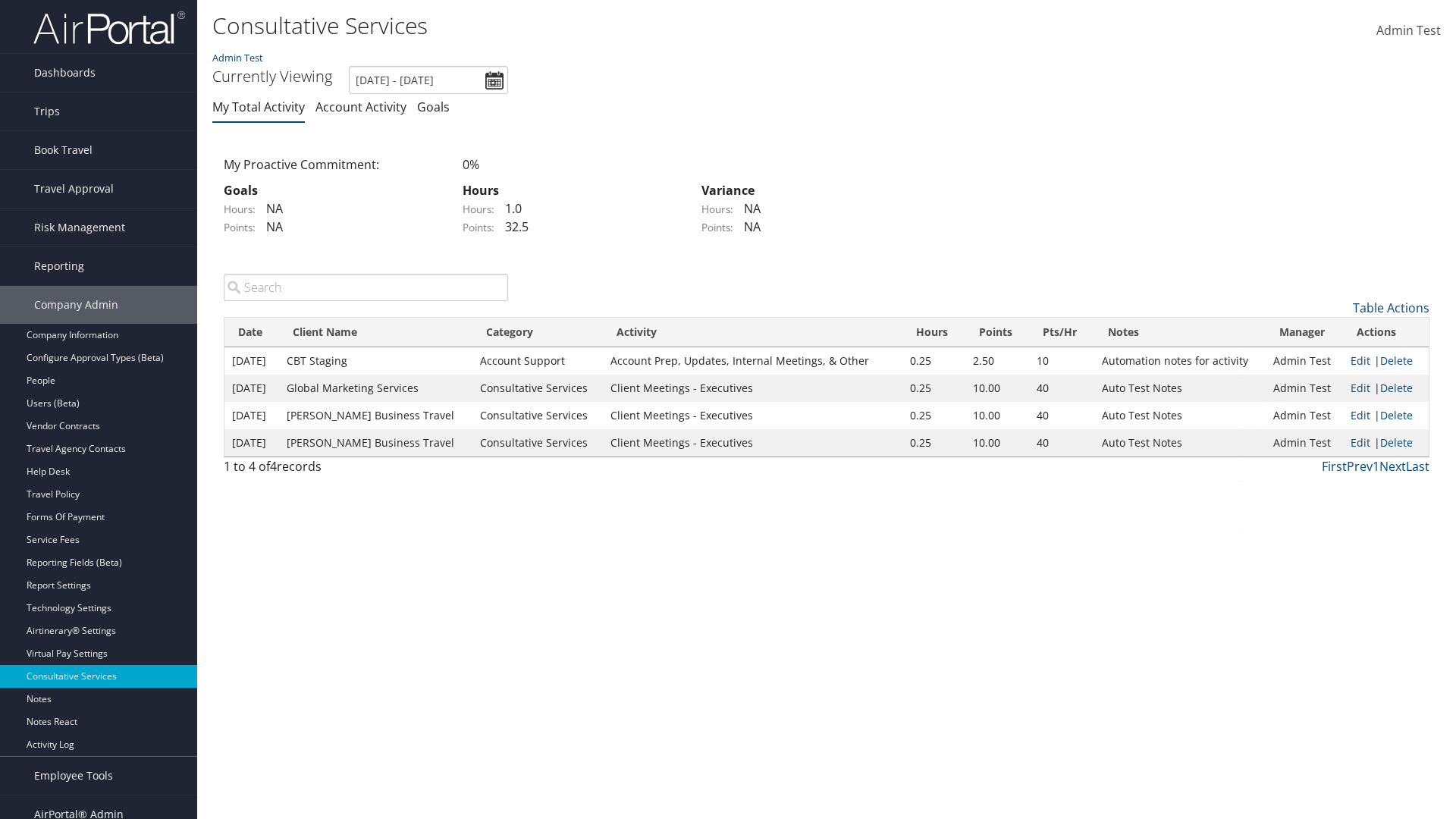
scroll to position [18, 0]
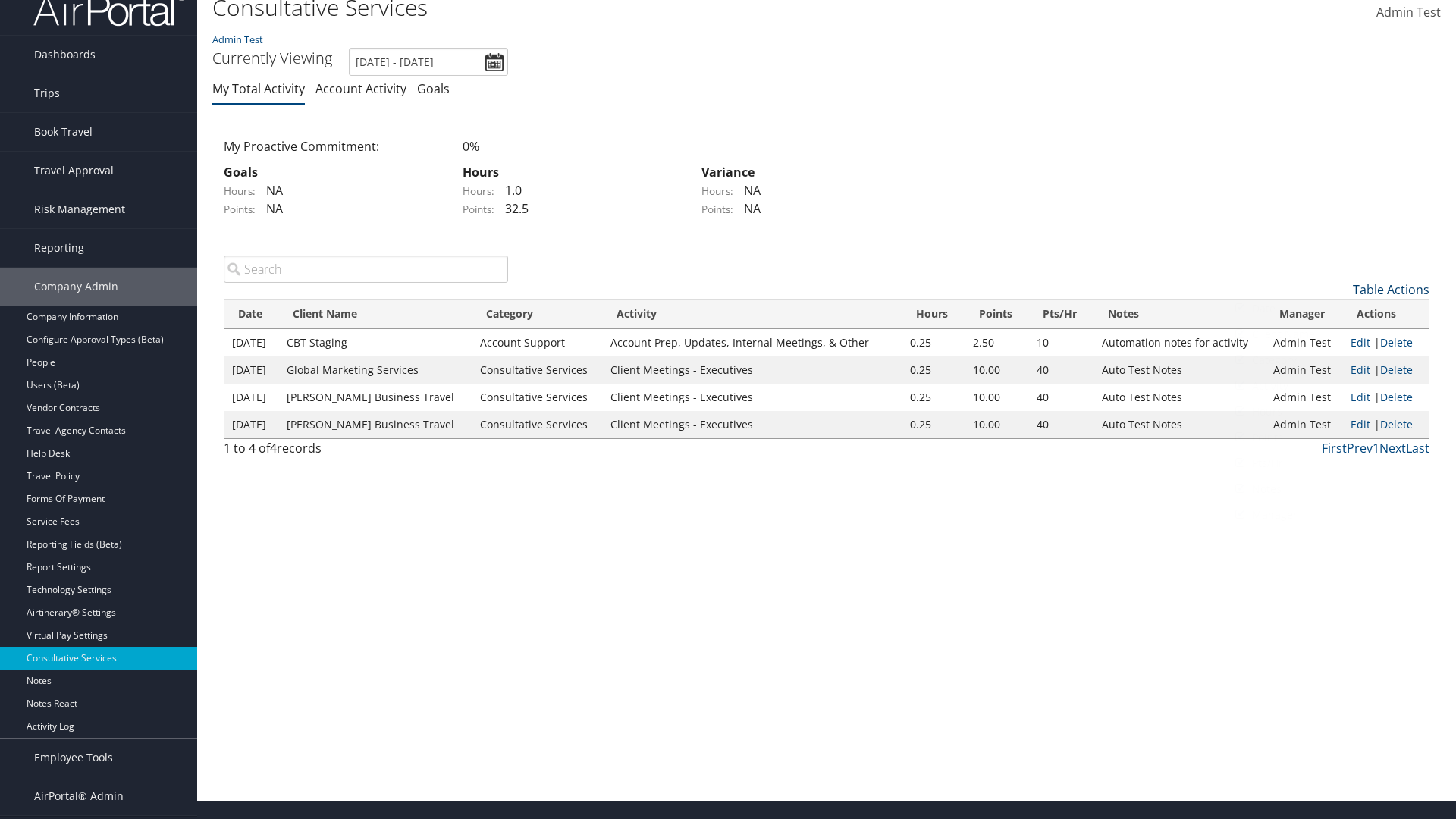
click at [1390, 289] on link "Table Actions" at bounding box center [1390, 289] width 77 height 17
click at [1328, 365] on link "50" at bounding box center [1329, 366] width 199 height 26
click at [1390, 289] on link "Table Actions" at bounding box center [1390, 289] width 77 height 17
click at [1328, 391] on link "100" at bounding box center [1329, 392] width 199 height 26
click at [1390, 289] on link "Table Actions" at bounding box center [1390, 289] width 77 height 17
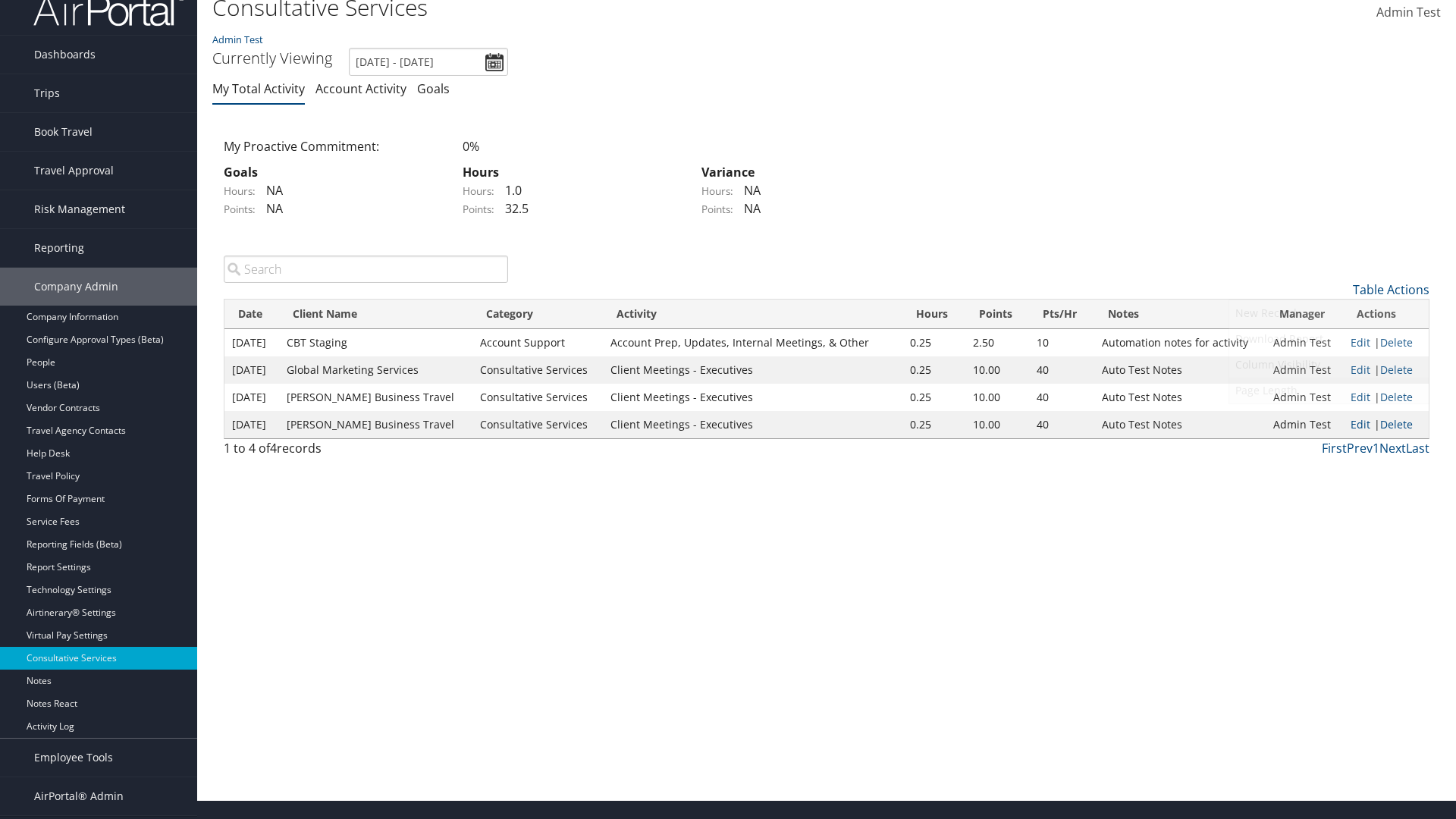
click at [1328, 390] on link "Page Length" at bounding box center [1329, 390] width 199 height 26
click at [1390, 289] on link "Table Actions" at bounding box center [1390, 289] width 77 height 17
click at [1328, 390] on link "Page Length" at bounding box center [1329, 390] width 199 height 26
click at [1396, 342] on link "Delete" at bounding box center [1396, 343] width 32 height 15
